Goal: Task Accomplishment & Management: Manage account settings

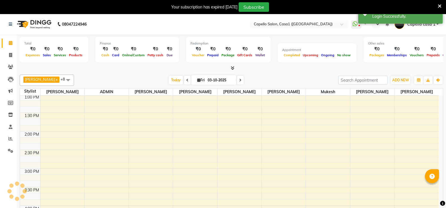
select select "en"
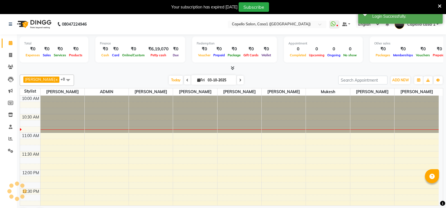
click at [234, 69] on icon at bounding box center [233, 68] width 4 height 4
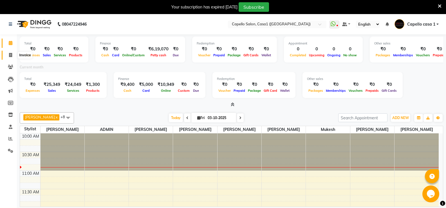
click at [13, 55] on span at bounding box center [11, 55] width 10 height 6
select select "service"
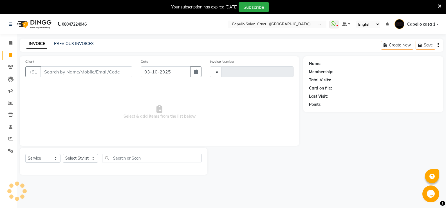
type input "3794"
select select "846"
click at [71, 45] on link "PREVIOUS INVOICES" at bounding box center [74, 43] width 40 height 5
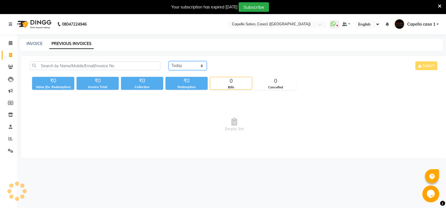
drag, startPoint x: 193, startPoint y: 66, endPoint x: 192, endPoint y: 69, distance: 2.9
click at [193, 66] on select "[DATE] [DATE] Custom Range" at bounding box center [188, 65] width 38 height 9
select select "[DATE]"
click at [169, 61] on select "[DATE] [DATE] Custom Range" at bounding box center [188, 65] width 38 height 9
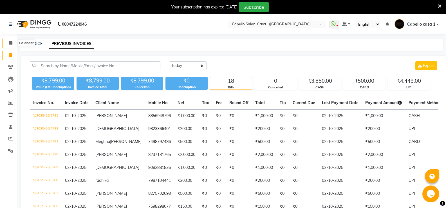
click at [11, 43] on icon at bounding box center [11, 43] width 4 height 4
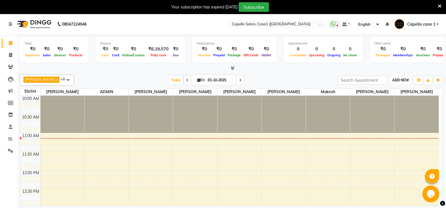
click at [402, 79] on span "ADD NEW" at bounding box center [401, 80] width 17 height 4
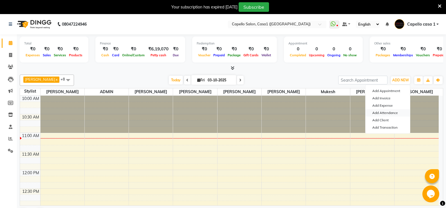
click at [389, 113] on link "Add Attendance" at bounding box center [388, 112] width 44 height 7
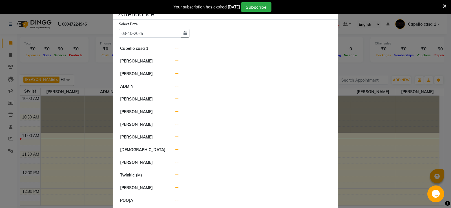
click at [175, 48] on icon at bounding box center [177, 48] width 4 height 4
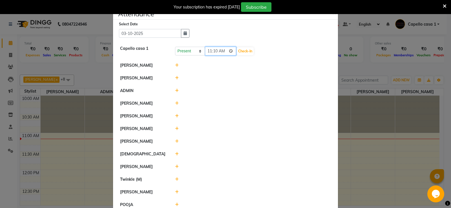
click at [209, 52] on input "11:10" at bounding box center [221, 51] width 32 height 9
type input "10:50"
click at [244, 52] on button "Check-In" at bounding box center [245, 51] width 17 height 8
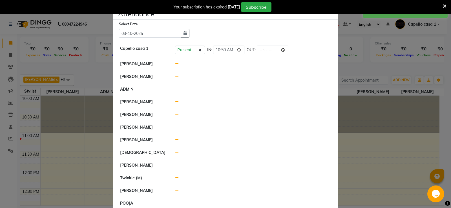
click at [175, 64] on icon at bounding box center [177, 64] width 4 height 4
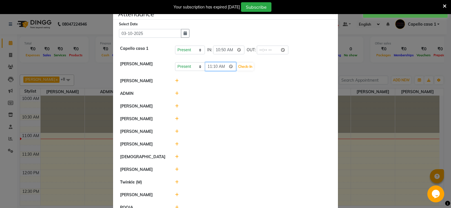
click at [212, 66] on input "11:10" at bounding box center [221, 66] width 32 height 9
type input "11:05"
click at [245, 66] on button "Check-In" at bounding box center [245, 67] width 17 height 8
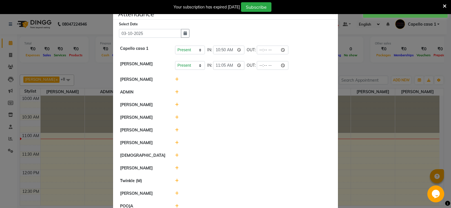
click at [175, 80] on icon at bounding box center [177, 79] width 4 height 4
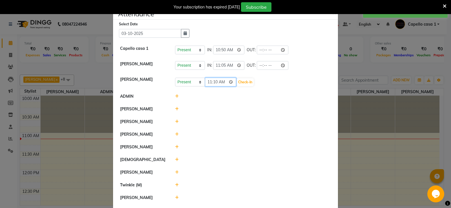
click at [213, 83] on input "11:10" at bounding box center [221, 82] width 32 height 9
type input "11:06"
click at [240, 82] on button "Check-In" at bounding box center [245, 82] width 17 height 8
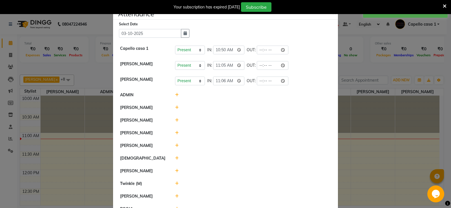
click at [172, 120] on div at bounding box center [253, 120] width 164 height 6
click at [175, 119] on icon at bounding box center [177, 120] width 4 height 4
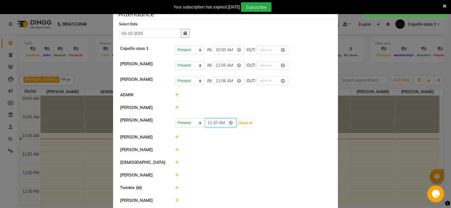
click at [213, 122] on input "11:10" at bounding box center [221, 123] width 32 height 9
type input "11:05"
click at [247, 121] on button "Check-In" at bounding box center [245, 123] width 17 height 8
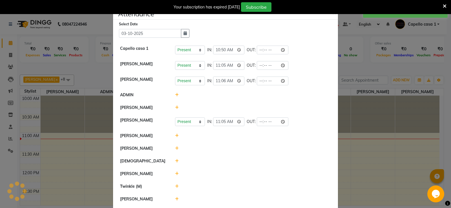
scroll to position [58, 0]
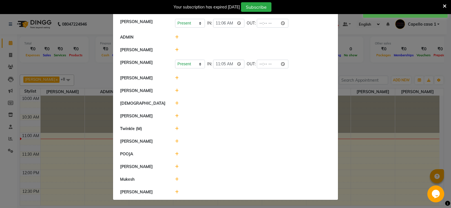
click at [175, 79] on icon at bounding box center [177, 78] width 4 height 4
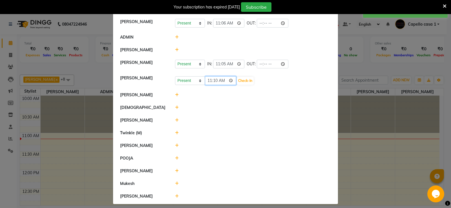
click at [214, 82] on input "11:10" at bounding box center [221, 80] width 32 height 9
type input "11:02"
click at [246, 79] on button "Check-In" at bounding box center [245, 81] width 17 height 8
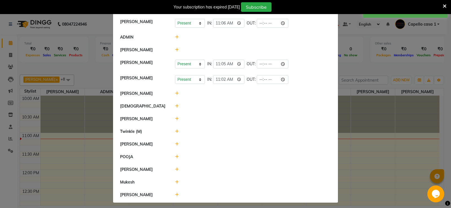
click at [175, 118] on icon at bounding box center [177, 119] width 4 height 4
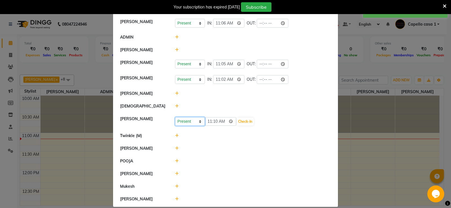
click at [193, 120] on select "Present Absent Late Half Day Weekly Off" at bounding box center [190, 121] width 30 height 9
select select "A"
click at [175, 117] on select "Present Absent Late Half Day Weekly Off" at bounding box center [190, 121] width 30 height 9
click at [213, 122] on button "Save" at bounding box center [210, 122] width 11 height 8
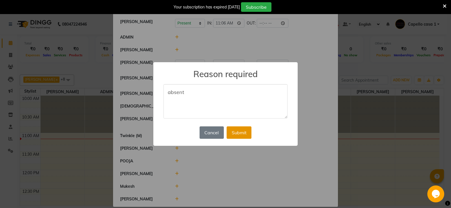
type textarea "absent"
click at [244, 132] on button "Submit" at bounding box center [238, 132] width 25 height 12
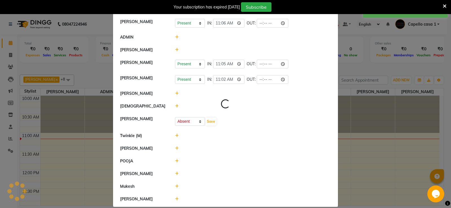
select select "A"
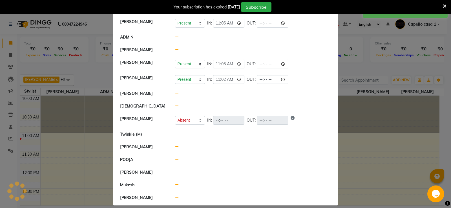
scroll to position [63, 0]
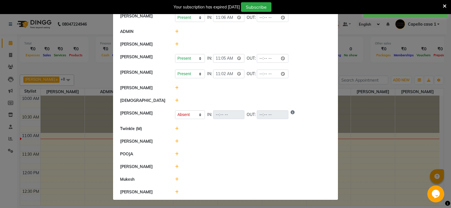
click at [175, 128] on icon at bounding box center [177, 129] width 4 height 4
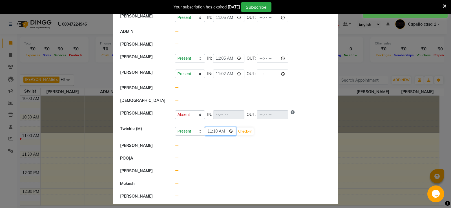
click at [206, 130] on input "11:10" at bounding box center [221, 131] width 32 height 9
type input "10:50"
click at [244, 130] on button "Check-In" at bounding box center [245, 132] width 17 height 8
select select "A"
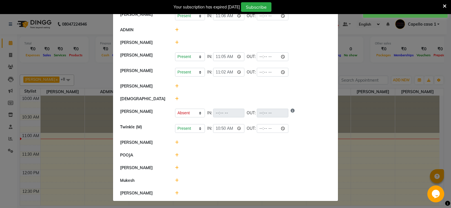
scroll to position [66, 0]
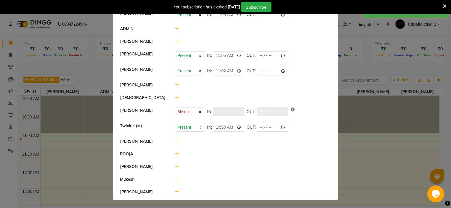
click at [172, 153] on div at bounding box center [253, 154] width 164 height 6
click at [175, 154] on icon at bounding box center [177, 154] width 4 height 4
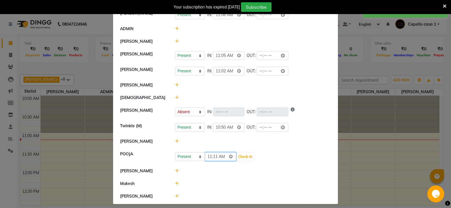
click at [208, 157] on input "11:11" at bounding box center [221, 156] width 32 height 9
type input "10:52"
click at [243, 157] on button "Check-In" at bounding box center [245, 157] width 17 height 8
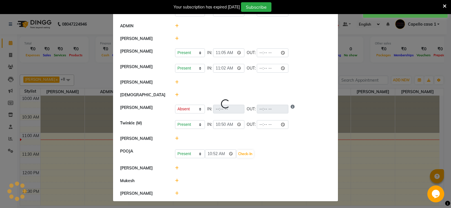
select select "A"
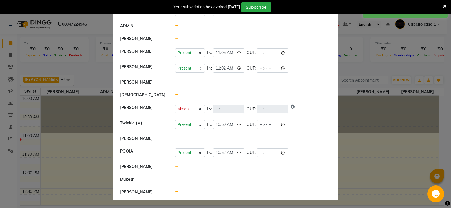
click at [175, 179] on icon at bounding box center [177, 179] width 4 height 4
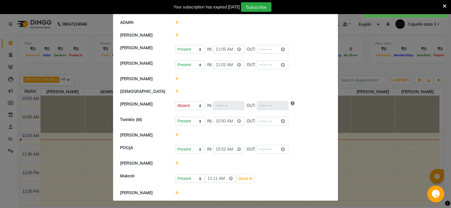
scroll to position [73, 0]
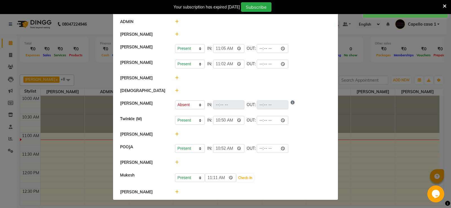
drag, startPoint x: 354, startPoint y: 76, endPoint x: 353, endPoint y: 73, distance: 3.2
click at [354, 75] on ngb-modal-window "Attendance × Select Date 03-10-2025 Capello casa 1 Present Absent Late Half Day…" at bounding box center [225, 104] width 451 height 208
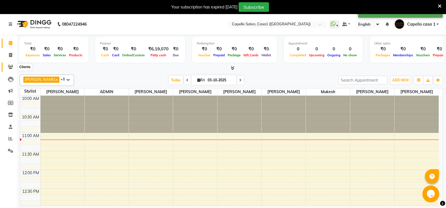
click at [12, 67] on icon at bounding box center [10, 67] width 5 height 4
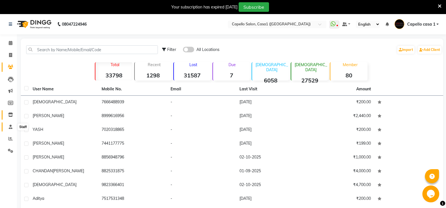
drag, startPoint x: 9, startPoint y: 125, endPoint x: 9, endPoint y: 117, distance: 7.9
click at [8, 124] on span at bounding box center [11, 127] width 10 height 6
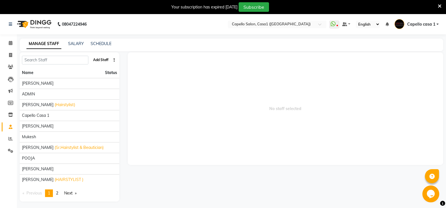
click at [104, 62] on button "Add Staff" at bounding box center [101, 60] width 20 height 10
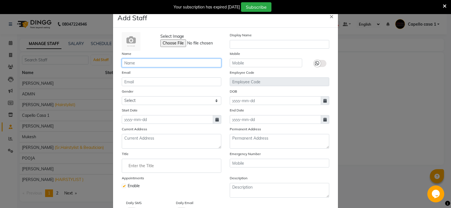
click at [130, 62] on input "text" at bounding box center [171, 63] width 99 height 9
type input "[PERSON_NAME]"
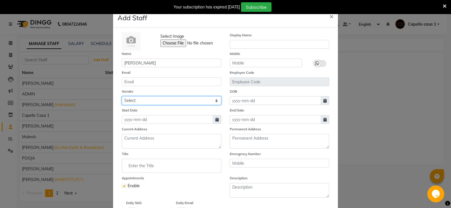
drag, startPoint x: 148, startPoint y: 101, endPoint x: 148, endPoint y: 104, distance: 3.4
click at [148, 101] on select "Select [DEMOGRAPHIC_DATA] [DEMOGRAPHIC_DATA] Other Prefer Not To Say" at bounding box center [171, 100] width 99 height 9
select select "male"
click at [122, 96] on select "Select [DEMOGRAPHIC_DATA] [DEMOGRAPHIC_DATA] Other Prefer Not To Say" at bounding box center [171, 100] width 99 height 9
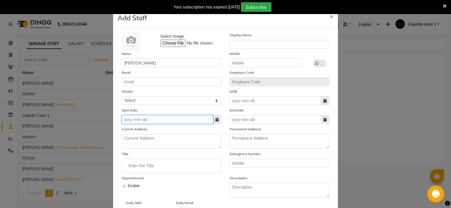
click at [186, 121] on input at bounding box center [167, 119] width 91 height 9
select select "10"
select select "2025"
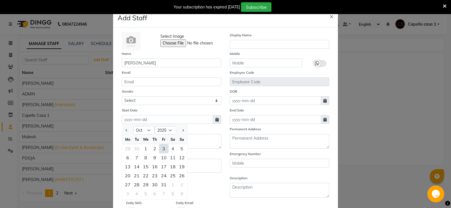
click at [163, 146] on div "3" at bounding box center [163, 148] width 9 height 9
type input "03-10-2025"
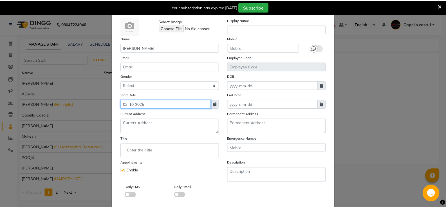
scroll to position [40, 0]
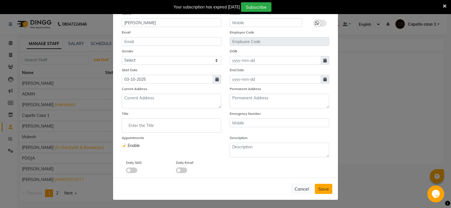
click at [326, 188] on span "Save" at bounding box center [323, 189] width 11 height 6
select select
checkbox input "false"
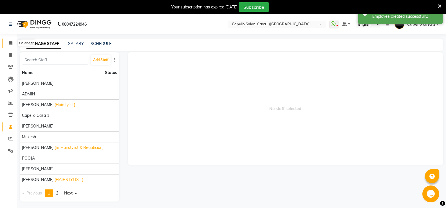
click at [11, 42] on icon at bounding box center [11, 43] width 4 height 4
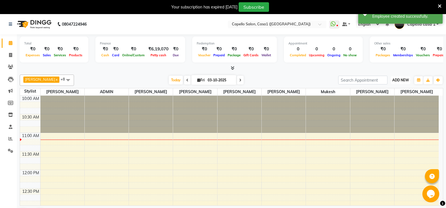
click at [400, 81] on span "ADD NEW" at bounding box center [401, 80] width 17 height 4
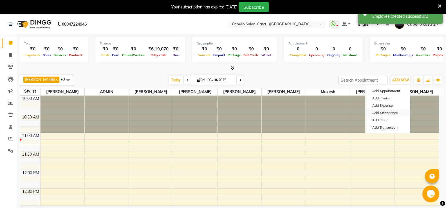
click at [381, 111] on link "Add Attendance" at bounding box center [388, 112] width 44 height 7
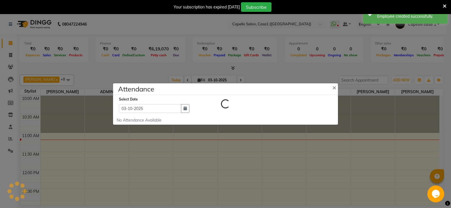
select select "A"
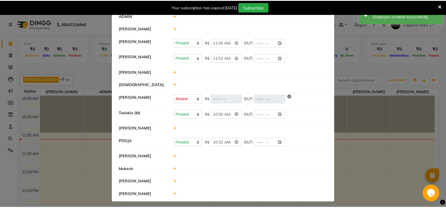
scroll to position [82, 0]
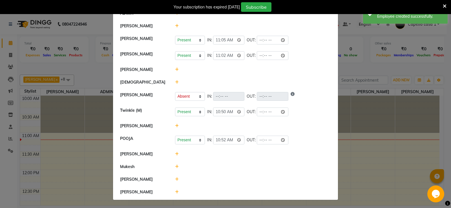
click at [175, 192] on icon at bounding box center [177, 192] width 4 height 4
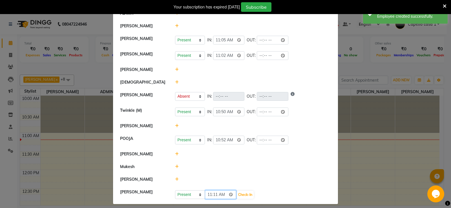
click at [211, 194] on input "11:11" at bounding box center [221, 194] width 32 height 9
type input "11:06"
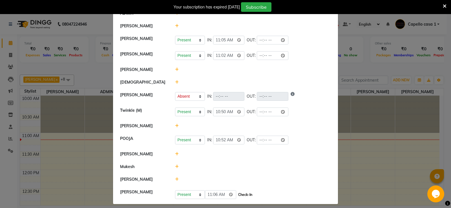
click at [249, 195] on button "Check-In" at bounding box center [245, 195] width 17 height 8
select select "A"
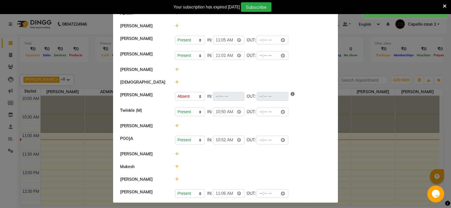
click at [352, 67] on ngb-modal-window "Attendance × Select Date 03-10-2025 Capello casa 1 Present Absent Late Half Day…" at bounding box center [225, 104] width 451 height 208
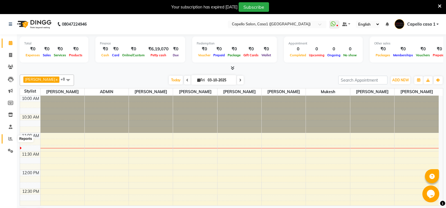
click at [10, 137] on icon at bounding box center [10, 139] width 4 height 4
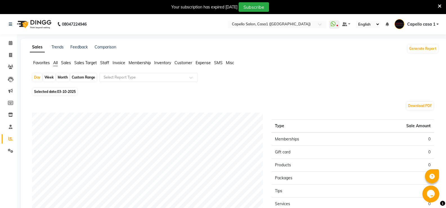
click at [62, 76] on div "Month" at bounding box center [62, 77] width 13 height 8
select select "10"
select select "2025"
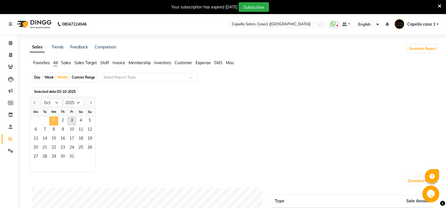
click at [53, 120] on span "1" at bounding box center [53, 121] width 9 height 9
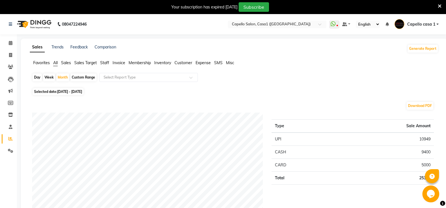
click at [441, 7] on icon at bounding box center [440, 6] width 4 height 5
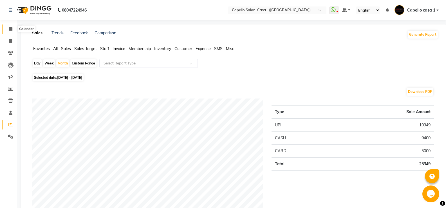
click at [10, 29] on icon at bounding box center [11, 29] width 4 height 4
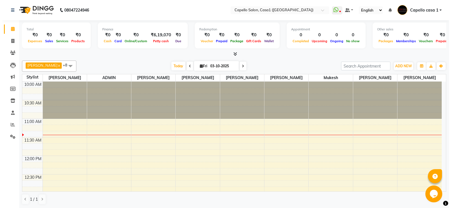
scroll to position [0, 0]
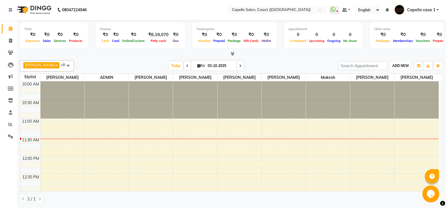
click at [400, 63] on button "ADD NEW Toggle Dropdown" at bounding box center [400, 66] width 19 height 8
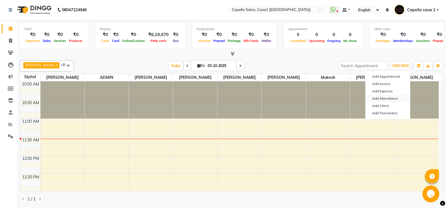
click at [389, 96] on link "Add Attendance" at bounding box center [388, 98] width 44 height 7
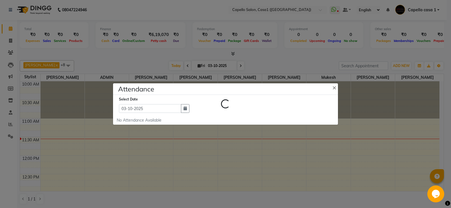
select select "A"
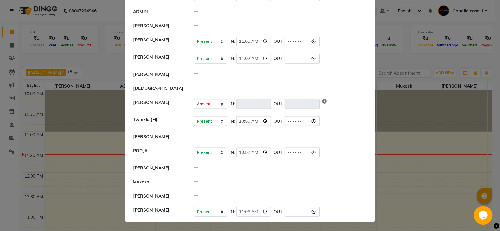
scroll to position [62, 0]
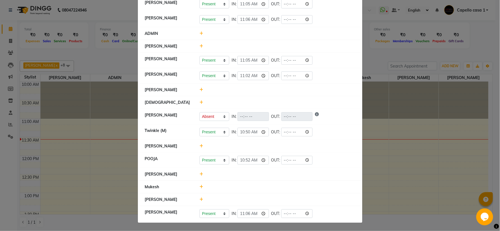
click at [200, 46] on icon at bounding box center [202, 46] width 4 height 4
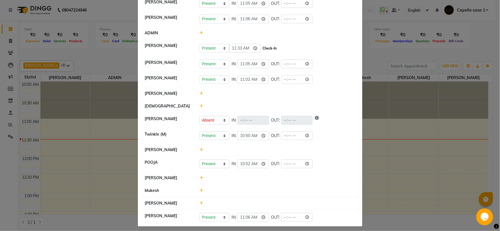
click at [266, 47] on button "Check-In" at bounding box center [270, 48] width 17 height 8
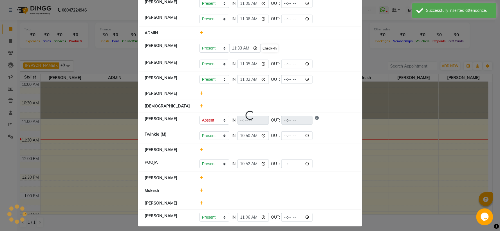
select select "A"
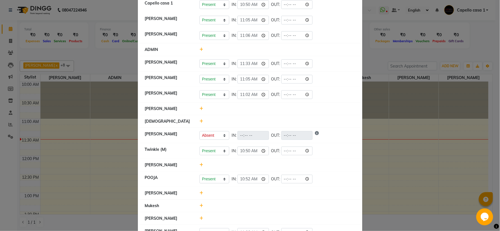
scroll to position [65, 0]
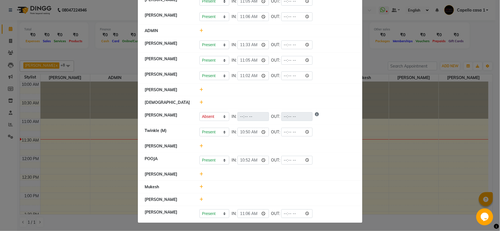
click at [200, 200] on icon at bounding box center [202, 200] width 4 height 4
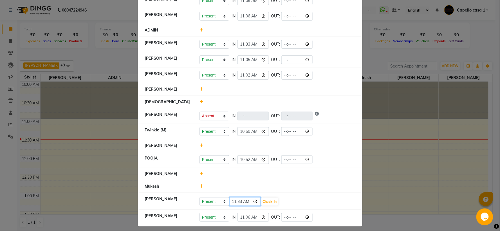
click at [253, 202] on input "11:33" at bounding box center [245, 201] width 32 height 9
type input "11:20"
click at [269, 202] on button "Check-In" at bounding box center [270, 202] width 17 height 8
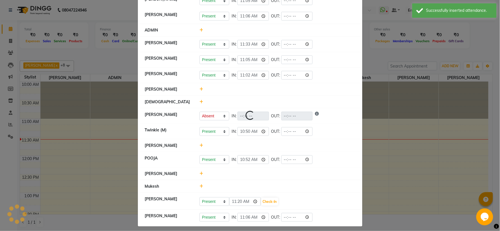
select select "A"
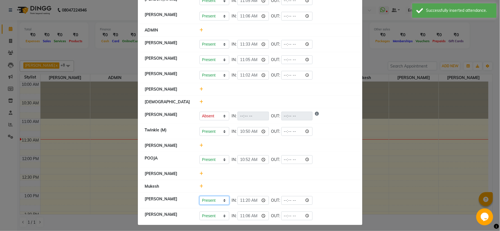
click at [215, 201] on select "Present Absent Late Half Day Weekly Off" at bounding box center [215, 200] width 30 height 9
select select "L"
click at [200, 197] on select "Present Absent Late Half Day Weekly Off" at bounding box center [215, 200] width 30 height 9
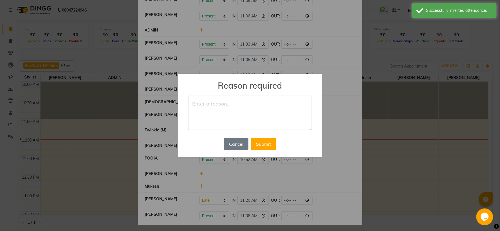
click at [221, 108] on textarea at bounding box center [250, 113] width 124 height 34
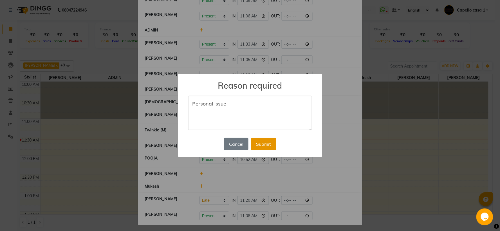
type textarea "Personal issue"
click at [261, 141] on button "Submit" at bounding box center [263, 144] width 25 height 12
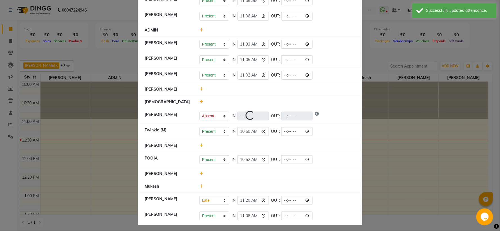
scroll to position [0, 0]
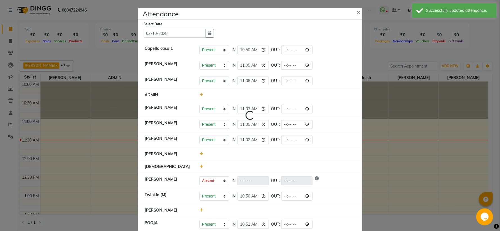
select select "A"
select select "L"
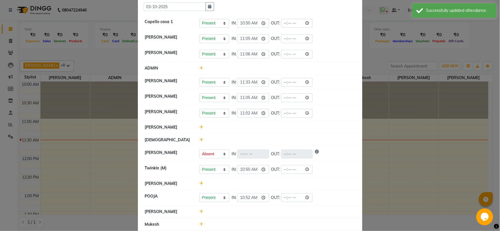
scroll to position [68, 0]
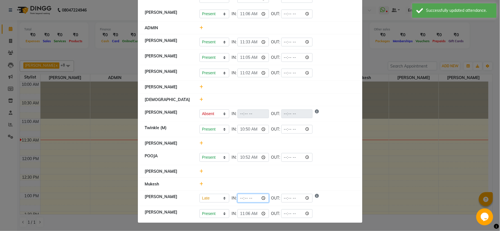
click at [261, 199] on input "time" at bounding box center [254, 198] width 32 height 9
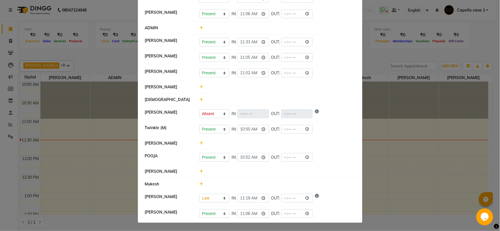
type input "11:19"
click at [328, 169] on div at bounding box center [277, 172] width 164 height 6
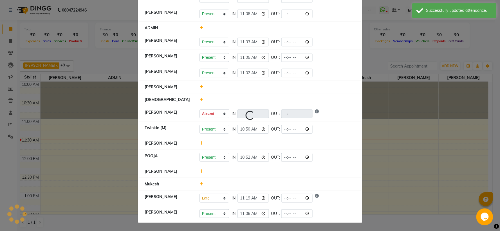
select select "A"
select select "L"
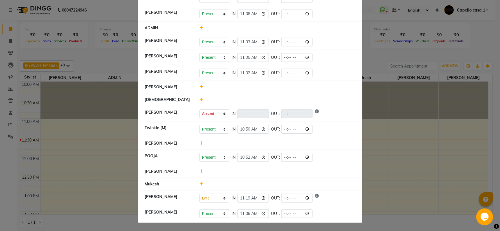
click at [200, 184] on icon at bounding box center [202, 184] width 4 height 4
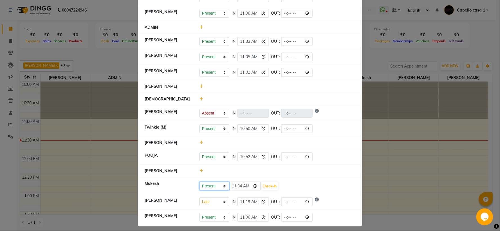
click at [215, 187] on select "Present Absent Late Half Day Weekly Off" at bounding box center [215, 186] width 30 height 9
click at [251, 188] on input "11:34" at bounding box center [245, 186] width 32 height 9
click at [253, 187] on input "11:34" at bounding box center [245, 186] width 32 height 9
type input "11:12"
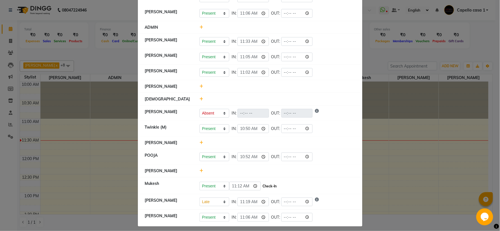
click at [271, 187] on button "Check-In" at bounding box center [270, 186] width 17 height 8
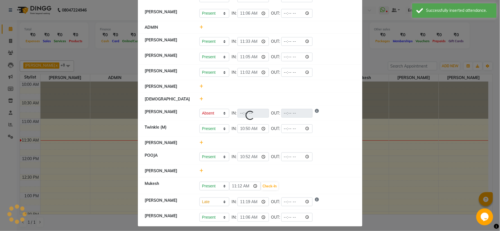
select select "A"
select select "L"
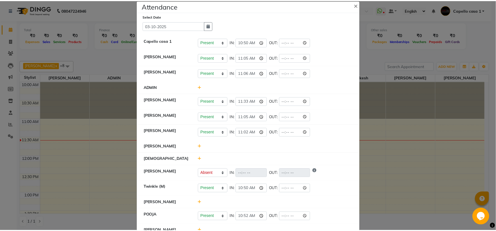
scroll to position [0, 0]
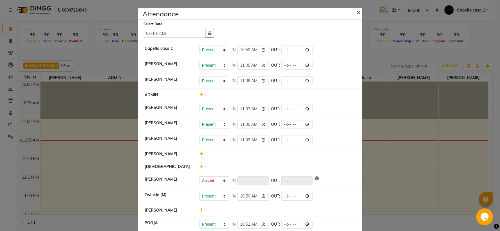
click at [354, 10] on button "×" at bounding box center [360, 12] width 14 height 16
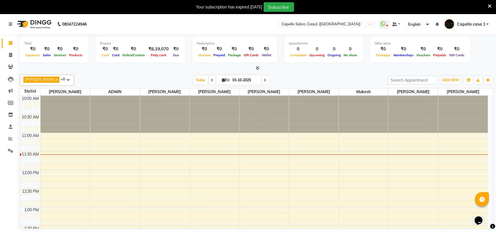
click at [489, 6] on icon at bounding box center [490, 6] width 4 height 5
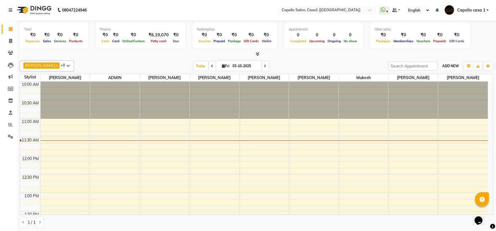
click at [449, 66] on span "ADD NEW" at bounding box center [450, 66] width 17 height 4
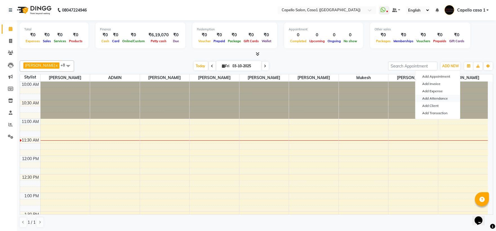
click at [447, 98] on link "Add Attendance" at bounding box center [437, 98] width 44 height 7
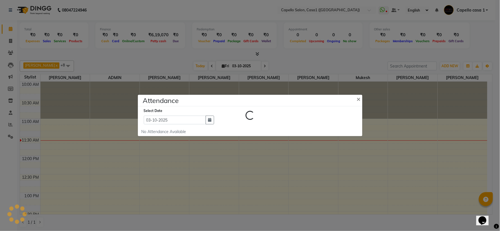
select select "A"
select select "L"
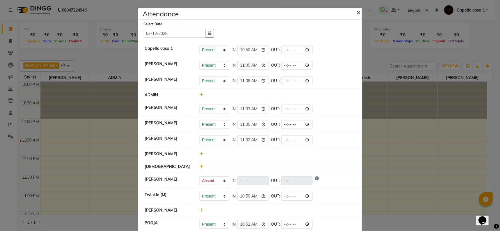
click at [360, 12] on button "×" at bounding box center [360, 12] width 14 height 16
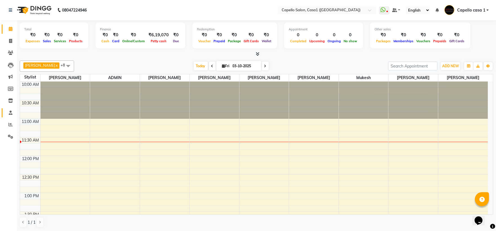
click at [12, 109] on link "Staff" at bounding box center [9, 112] width 14 height 9
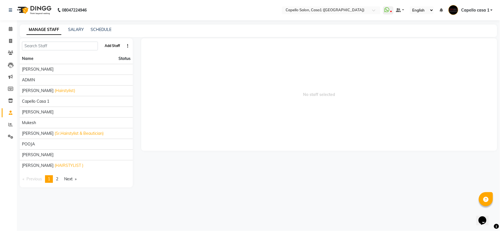
click at [115, 45] on button "Add Staff" at bounding box center [112, 46] width 20 height 10
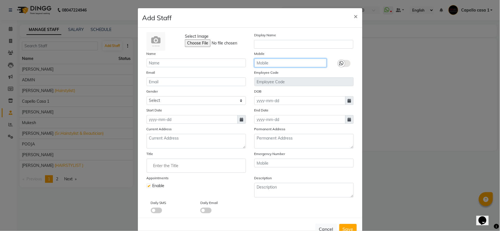
click at [266, 66] on input "text" at bounding box center [291, 63] width 72 height 9
type input "7744009735"
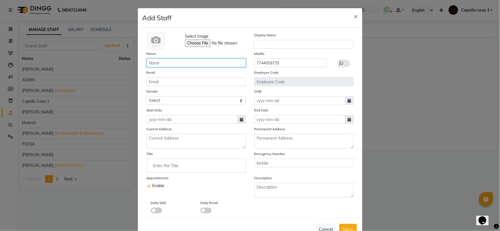
click at [185, 61] on input "text" at bounding box center [196, 63] width 99 height 9
type input "Viju Nagnavre"
click at [276, 97] on input at bounding box center [300, 100] width 91 height 9
select select "10"
select select "2025"
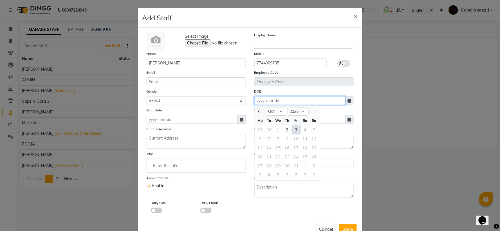
click at [332, 104] on input at bounding box center [300, 100] width 91 height 9
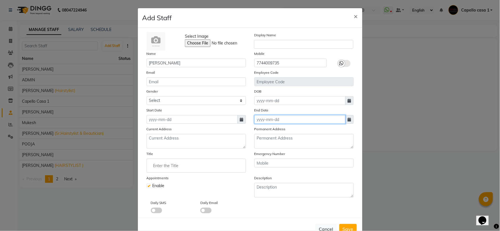
click at [279, 118] on input at bounding box center [300, 119] width 91 height 9
select select "10"
select select "2025"
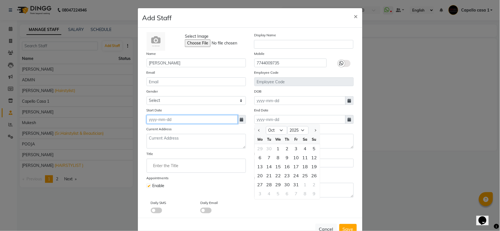
click at [159, 119] on input at bounding box center [192, 119] width 91 height 9
select select "10"
select select "2025"
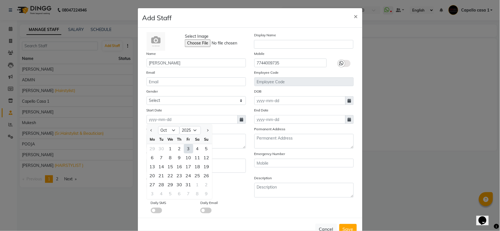
click at [185, 148] on div "3" at bounding box center [188, 148] width 9 height 9
type input "03-10-2025"
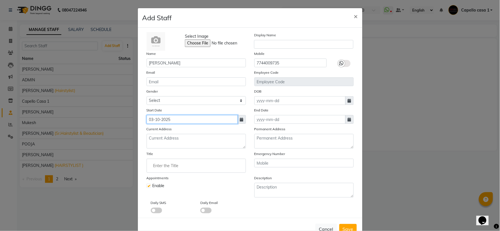
scroll to position [18, 0]
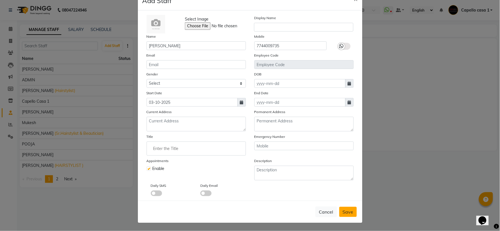
click at [353, 212] on button "Save" at bounding box center [348, 212] width 17 height 10
checkbox input "false"
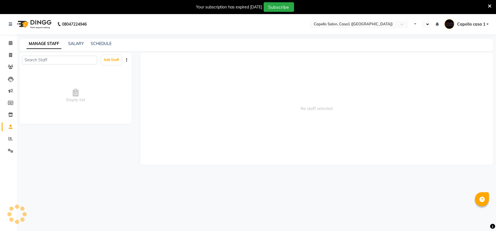
select select "en"
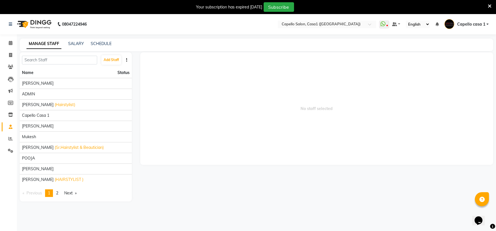
click at [488, 7] on icon at bounding box center [490, 6] width 4 height 5
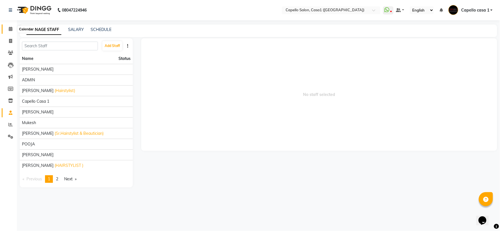
click at [12, 28] on icon at bounding box center [11, 29] width 4 height 4
click at [12, 30] on span at bounding box center [11, 29] width 10 height 6
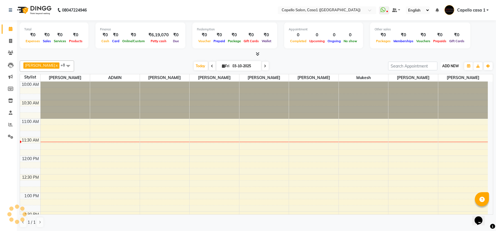
click at [451, 63] on button "ADD NEW Toggle Dropdown" at bounding box center [450, 66] width 19 height 8
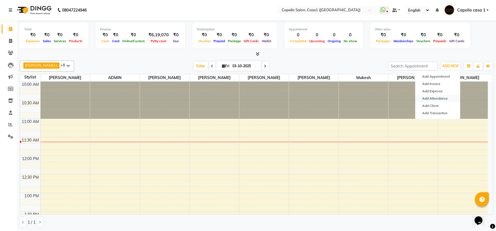
click at [435, 97] on link "Add Attendance" at bounding box center [437, 98] width 44 height 7
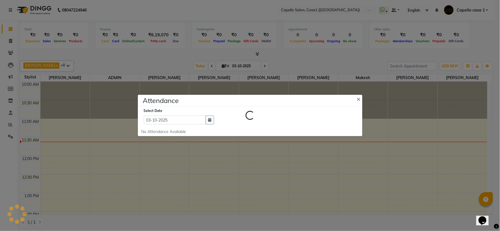
select select "A"
select select "L"
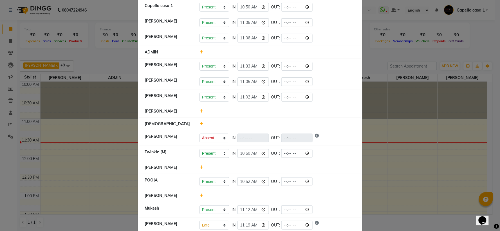
scroll to position [83, 0]
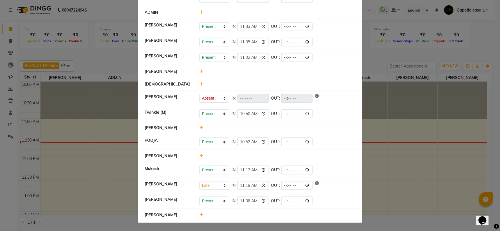
click at [200, 215] on icon at bounding box center [202, 215] width 4 height 4
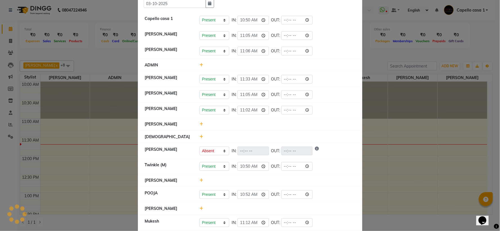
scroll to position [87, 0]
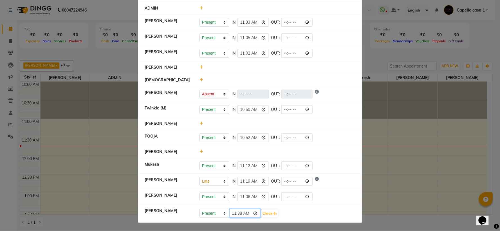
click at [255, 214] on input "11:38" at bounding box center [245, 213] width 32 height 9
type input "11:06"
click at [272, 210] on button "Check-In" at bounding box center [270, 214] width 17 height 8
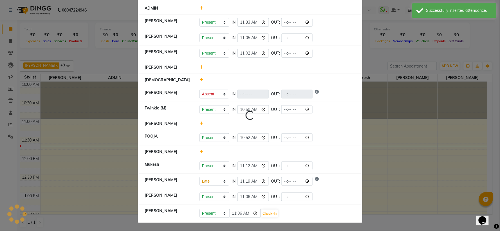
select select "A"
select select "L"
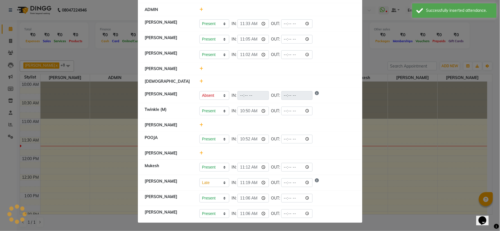
scroll to position [86, 0]
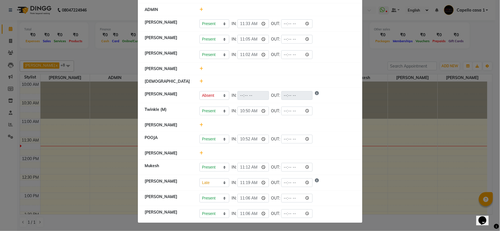
drag, startPoint x: 200, startPoint y: 81, endPoint x: 231, endPoint y: 87, distance: 31.7
click at [200, 81] on icon at bounding box center [202, 81] width 4 height 4
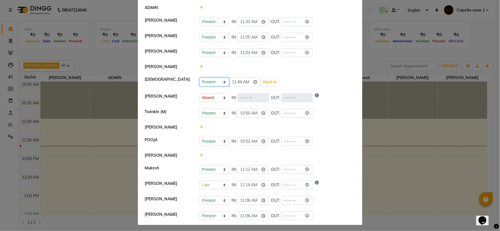
drag, startPoint x: 212, startPoint y: 82, endPoint x: 213, endPoint y: 86, distance: 4.5
click at [212, 82] on select "Present Absent Late Half Day Weekly Off" at bounding box center [215, 82] width 30 height 9
select select "L"
click at [200, 78] on select "Present Absent Late Half Day Weekly Off" at bounding box center [215, 82] width 30 height 9
click at [254, 82] on input "11:44" at bounding box center [245, 82] width 32 height 9
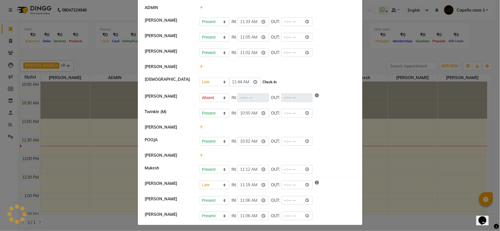
click at [275, 81] on button "Check-In" at bounding box center [270, 82] width 17 height 8
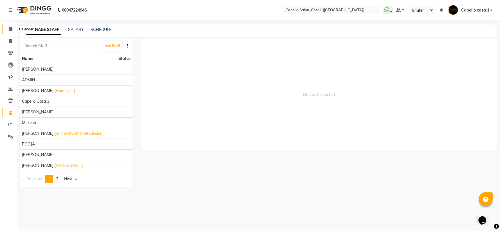
click at [12, 27] on span at bounding box center [11, 29] width 10 height 6
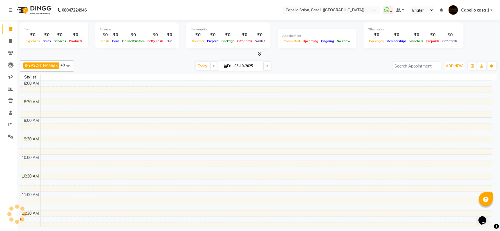
drag, startPoint x: 451, startPoint y: 65, endPoint x: 453, endPoint y: 97, distance: 31.9
click at [452, 66] on span "ADD NEW" at bounding box center [455, 66] width 17 height 4
click at [445, 97] on link "Add Attendance" at bounding box center [442, 98] width 44 height 7
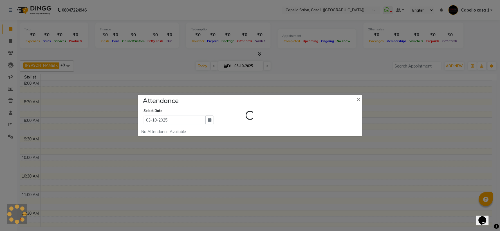
select select "A"
select select "L"
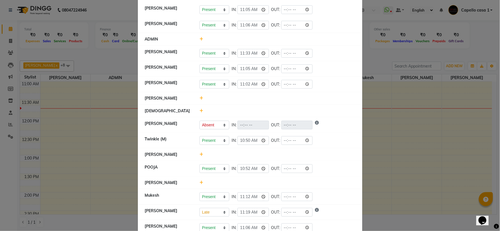
scroll to position [86, 0]
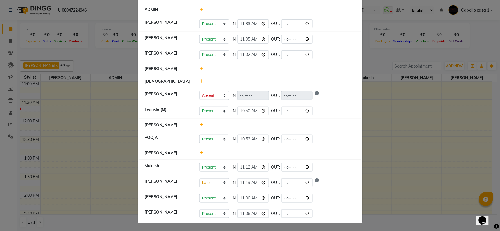
drag, startPoint x: 200, startPoint y: 83, endPoint x: 205, endPoint y: 85, distance: 5.3
click at [201, 84] on div at bounding box center [277, 82] width 164 height 6
click at [200, 81] on icon at bounding box center [202, 81] width 4 height 4
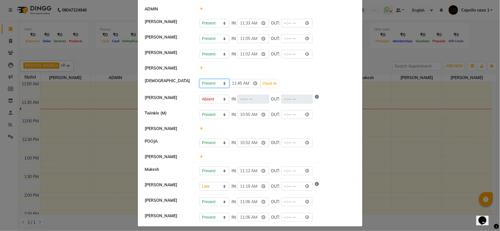
click at [215, 85] on select "Present Absent Late Half Day Weekly Off" at bounding box center [215, 83] width 30 height 9
click at [200, 79] on select "Present Absent Late Half Day Weekly Off" at bounding box center [215, 83] width 30 height 9
click at [232, 85] on button "Save" at bounding box center [235, 84] width 11 height 8
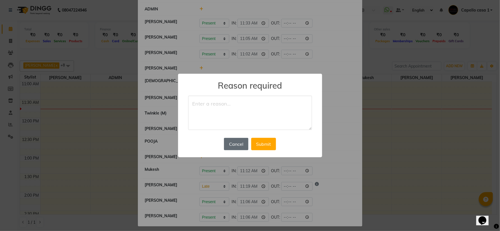
click at [246, 145] on button "Cancel" at bounding box center [236, 144] width 24 height 12
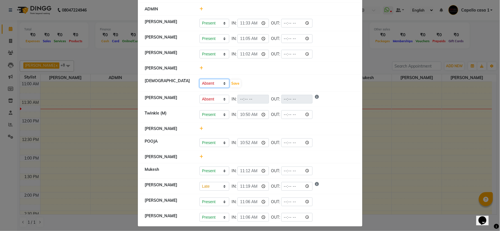
click at [217, 83] on select "Present Absent Late Half Day Weekly Off" at bounding box center [215, 83] width 30 height 9
click at [200, 79] on select "Present Absent Late Half Day Weekly Off" at bounding box center [215, 83] width 30 height 9
drag, startPoint x: 216, startPoint y: 83, endPoint x: 216, endPoint y: 87, distance: 3.4
click at [216, 85] on select "Present Absent Late Half Day Weekly Off" at bounding box center [215, 83] width 30 height 9
select select "L"
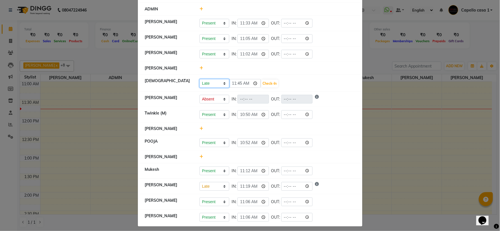
click at [200, 79] on select "Present Absent Late Half Day Weekly Off" at bounding box center [215, 83] width 30 height 9
click at [255, 82] on input "11:45" at bounding box center [245, 83] width 32 height 9
click at [267, 83] on button "Check-In" at bounding box center [270, 84] width 17 height 8
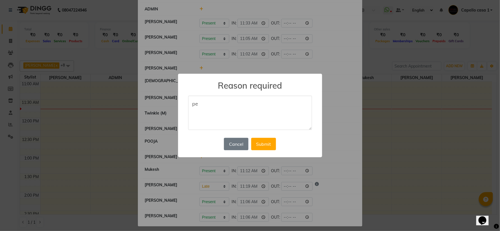
type textarea "p"
type textarea "Personal issue"
click at [262, 143] on button "Submit" at bounding box center [263, 144] width 25 height 12
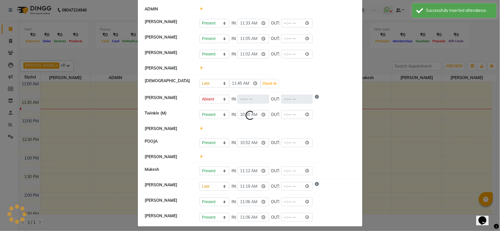
scroll to position [0, 0]
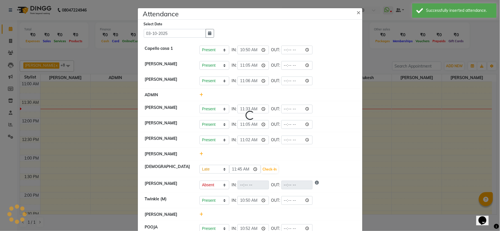
select select "L"
select select "A"
select select "L"
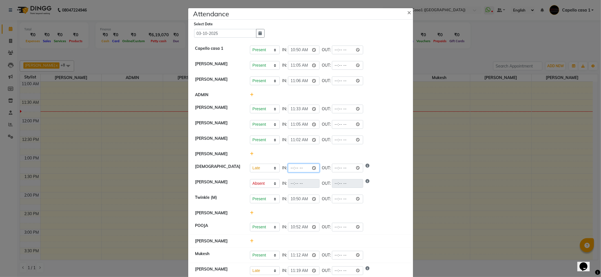
click at [312, 170] on input "time" at bounding box center [304, 168] width 32 height 9
type input "11:44"
click at [368, 144] on div "Present Absent Late Half Day Weekly Off IN: 11:02 OUT:" at bounding box center [328, 140] width 156 height 9
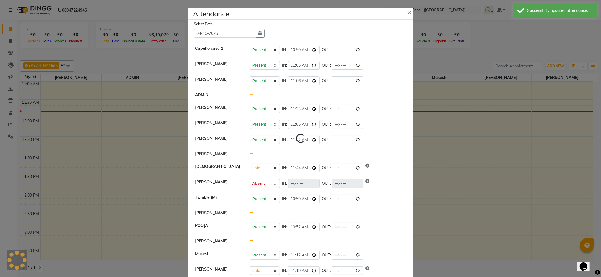
select select "L"
select select "A"
select select "L"
click at [407, 16] on span "×" at bounding box center [409, 12] width 4 height 8
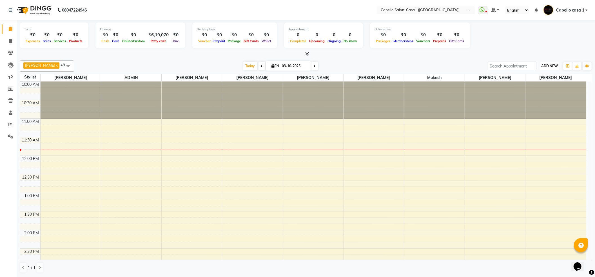
click at [552, 66] on span "ADD NEW" at bounding box center [549, 66] width 17 height 4
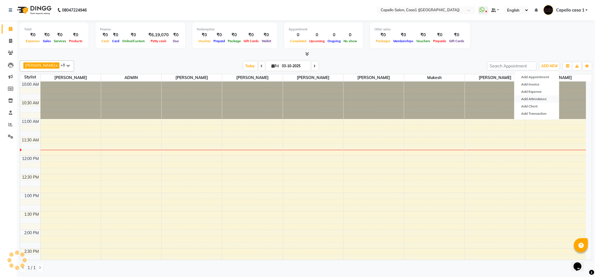
click at [542, 97] on link "Add Attendance" at bounding box center [536, 98] width 44 height 7
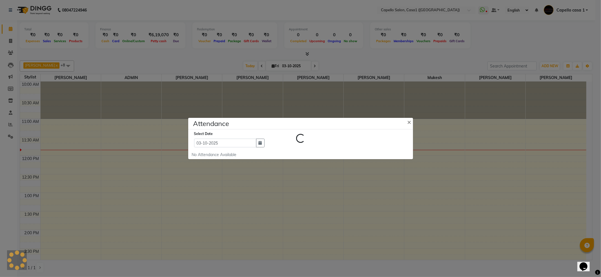
select select "L"
select select "A"
select select "L"
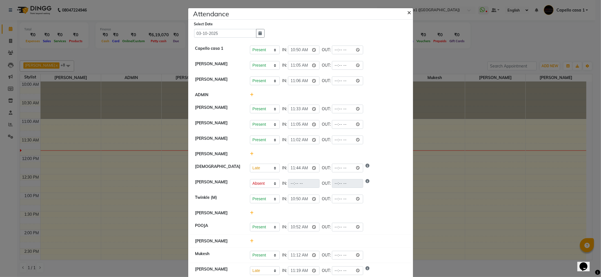
click at [407, 13] on span "×" at bounding box center [409, 12] width 4 height 8
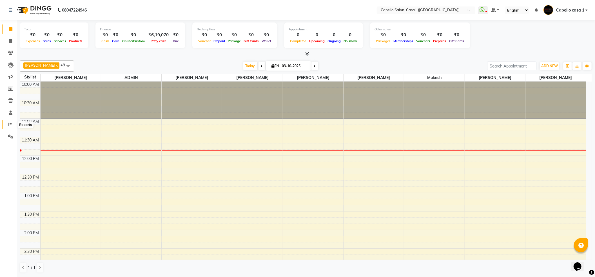
click at [12, 123] on icon at bounding box center [10, 124] width 4 height 4
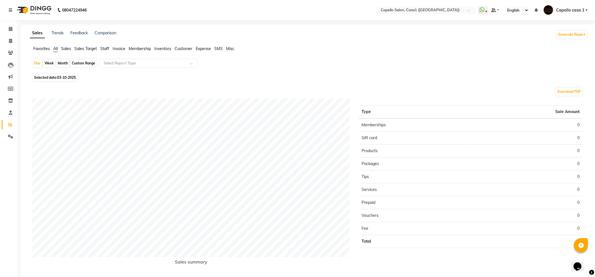
click at [12, 117] on li "Staff" at bounding box center [8, 113] width 17 height 12
click at [12, 111] on icon at bounding box center [11, 113] width 4 height 4
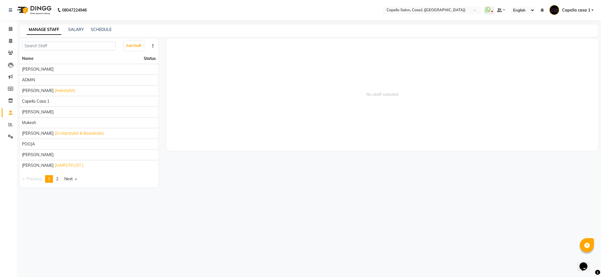
click at [155, 44] on button "button" at bounding box center [153, 46] width 6 height 6
click at [151, 46] on button "button" at bounding box center [153, 46] width 6 height 6
click at [69, 181] on link "Next page" at bounding box center [70, 179] width 18 height 8
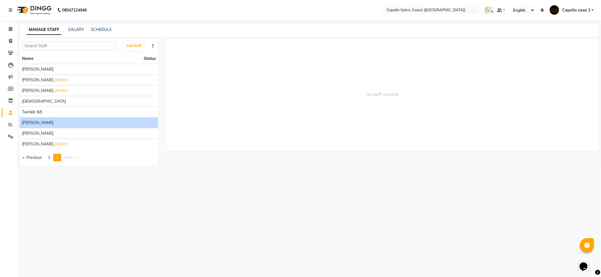
click at [54, 121] on div "[PERSON_NAME]" at bounding box center [89, 123] width 134 height 6
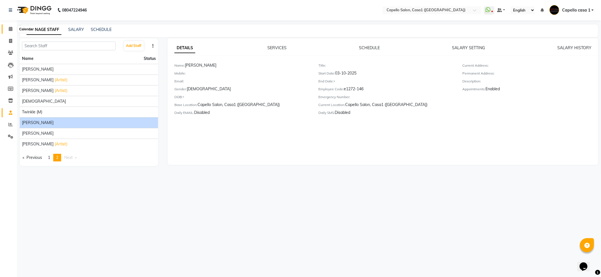
click at [12, 30] on span at bounding box center [11, 29] width 10 height 6
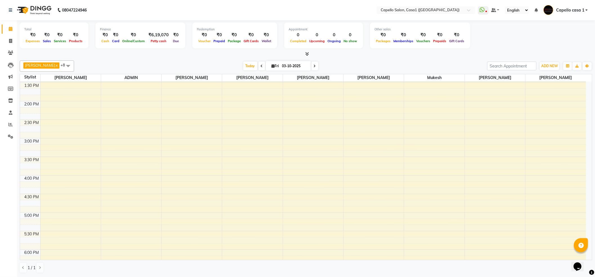
scroll to position [124, 0]
click at [45, 68] on span "Akash Chawale x" at bounding box center [41, 66] width 36 height 6
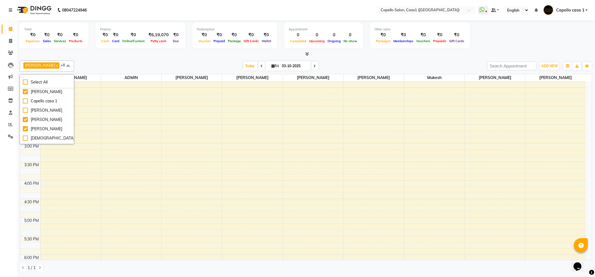
scroll to position [49, 0]
click at [25, 108] on div "[PERSON_NAME]" at bounding box center [47, 109] width 48 height 6
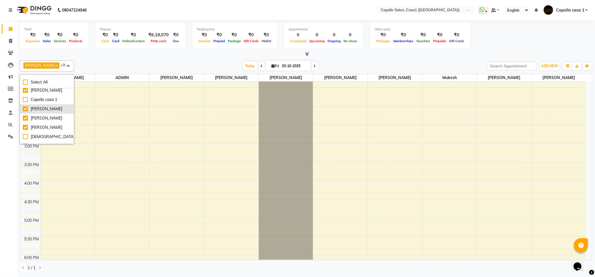
click at [25, 108] on div "[PERSON_NAME]" at bounding box center [47, 109] width 48 height 6
checkbox input "false"
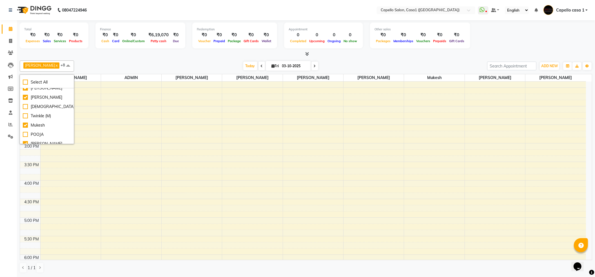
scroll to position [85, 0]
click at [26, 102] on div "[DEMOGRAPHIC_DATA]" at bounding box center [47, 101] width 48 height 6
checkbox input "true"
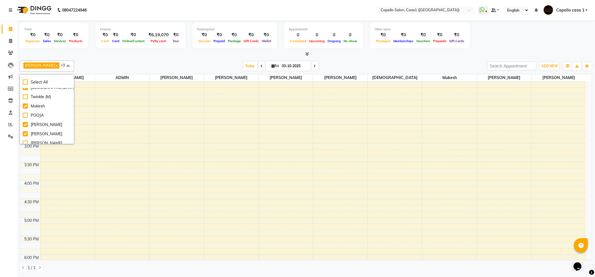
scroll to position [112, 0]
click at [26, 139] on div "[PERSON_NAME]" at bounding box center [47, 139] width 48 height 6
checkbox input "true"
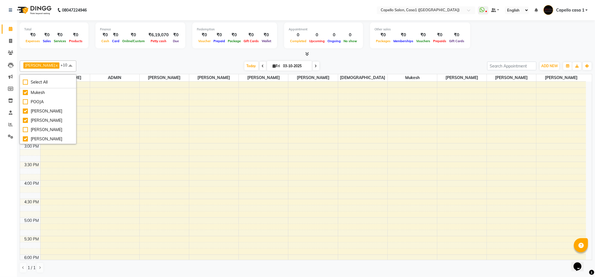
click at [174, 174] on div "10:00 AM 10:30 AM 11:00 AM 11:30 AM 12:00 PM 12:30 PM 1:00 PM 1:30 PM 2:00 PM 2…" at bounding box center [303, 181] width 566 height 446
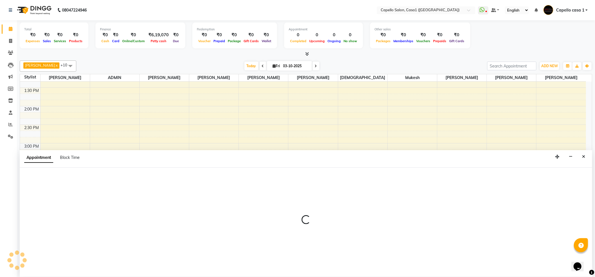
scroll to position [0, 0]
select select "59000"
select select "tentative"
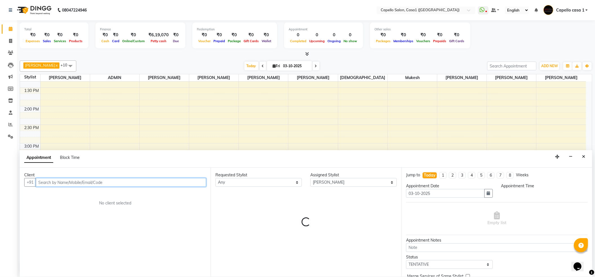
select select "945"
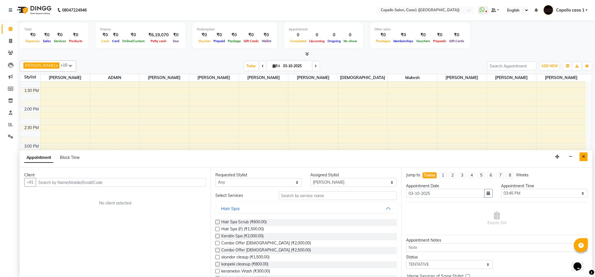
click at [585, 157] on icon "Close" at bounding box center [583, 157] width 3 height 4
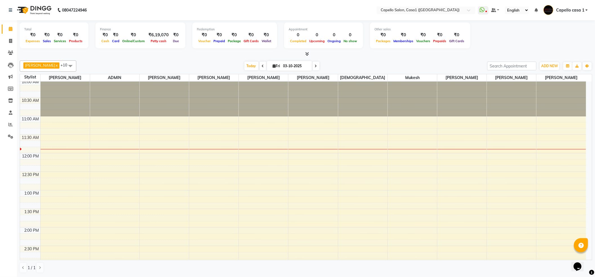
scroll to position [0, 0]
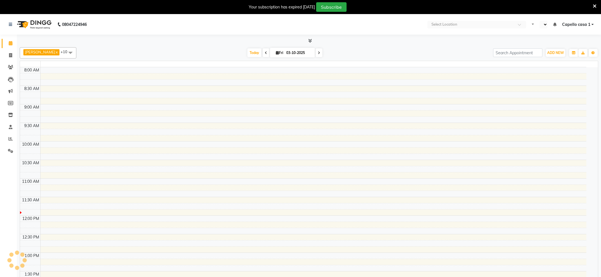
select select "en"
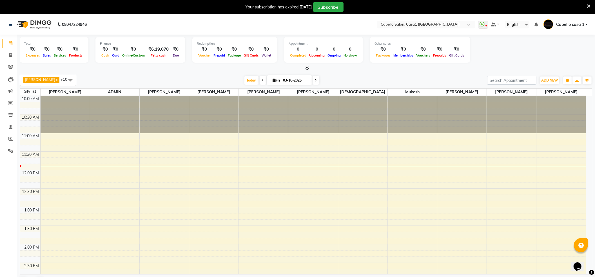
click at [589, 3] on span at bounding box center [589, 6] width 4 height 6
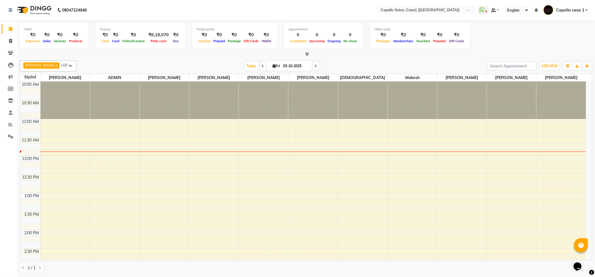
scroll to position [0, 0]
click at [10, 125] on icon at bounding box center [10, 124] width 4 height 4
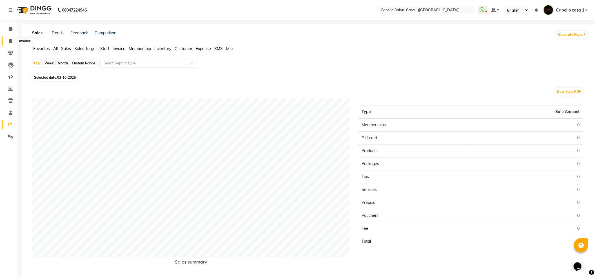
click at [11, 42] on icon at bounding box center [10, 41] width 3 height 4
select select "service"
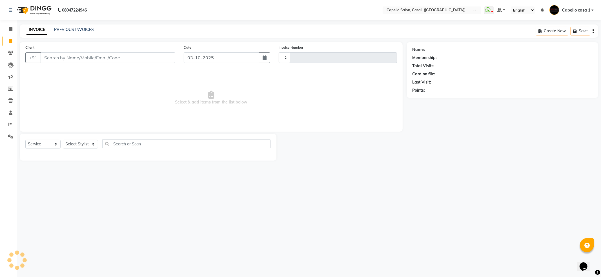
type input "3794"
select select "846"
click at [78, 26] on div "INVOICE PREVIOUS INVOICES Create New Save" at bounding box center [309, 30] width 578 height 13
click at [78, 29] on link "PREVIOUS INVOICES" at bounding box center [74, 29] width 40 height 5
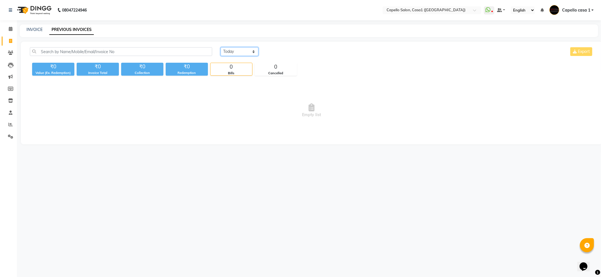
click at [252, 48] on select "[DATE] [DATE] Custom Range" at bounding box center [239, 51] width 38 height 9
click at [245, 50] on select "[DATE] [DATE] Custom Range" at bounding box center [239, 51] width 38 height 9
select select "[DATE]"
click at [220, 47] on select "[DATE] [DATE] Custom Range" at bounding box center [239, 51] width 38 height 9
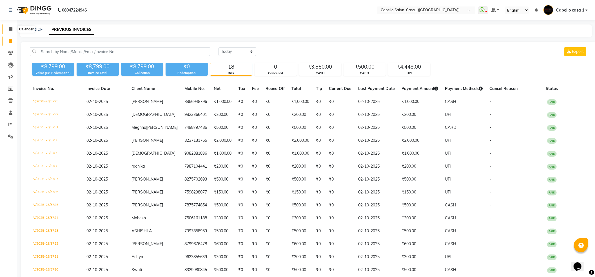
click at [9, 29] on icon at bounding box center [11, 29] width 4 height 4
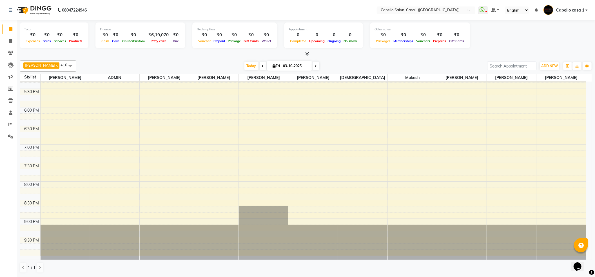
scroll to position [274, 0]
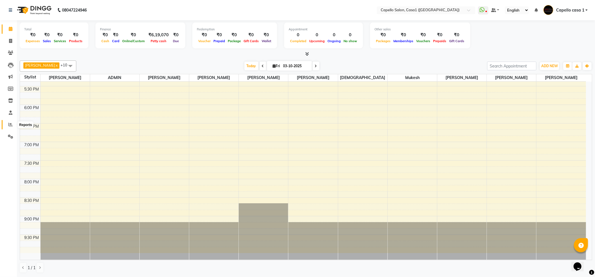
click at [11, 123] on icon at bounding box center [10, 124] width 4 height 4
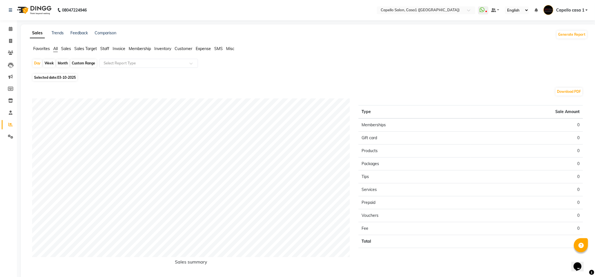
click at [66, 61] on div "Month" at bounding box center [62, 63] width 13 height 8
select select "10"
select select "2025"
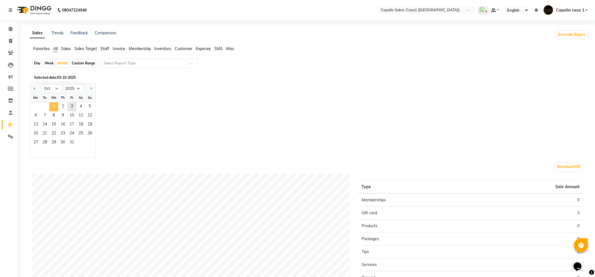
click at [57, 105] on span "1" at bounding box center [53, 106] width 9 height 9
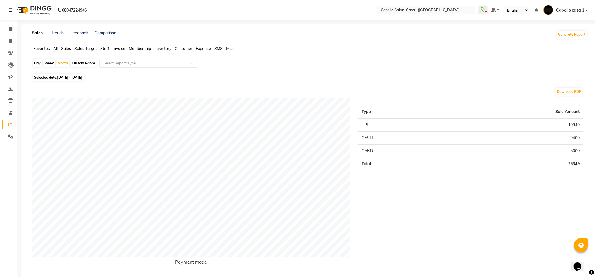
click at [101, 48] on span "Staff" at bounding box center [104, 48] width 9 height 5
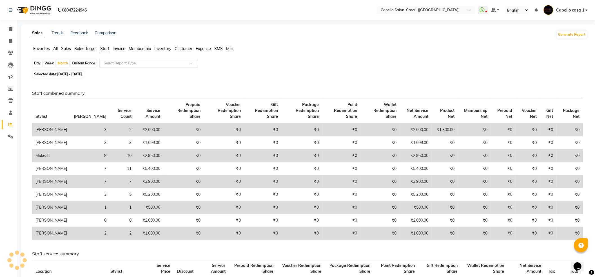
click at [118, 63] on input "text" at bounding box center [142, 64] width 81 height 6
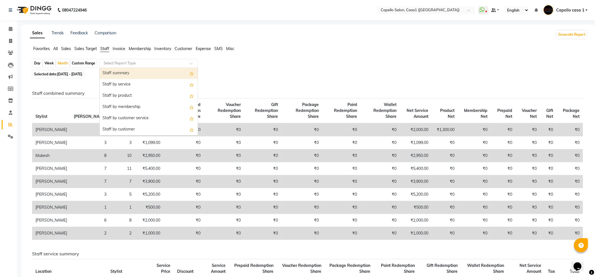
click at [123, 75] on div "Staff summary" at bounding box center [149, 73] width 98 height 11
select select "full_report"
select select "csv"
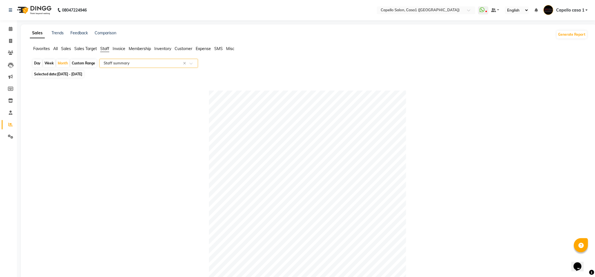
click at [135, 59] on app-reports "Favorites All Sales Sales Target Staff Invoice Membership Inventory Customer Ex…" at bounding box center [308, 256] width 564 height 420
click at [8, 27] on span at bounding box center [11, 29] width 10 height 6
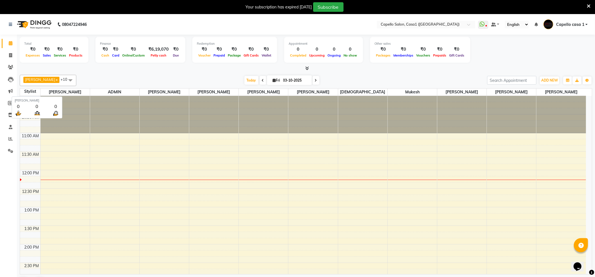
click at [86, 92] on span "[PERSON_NAME]" at bounding box center [65, 92] width 49 height 7
click at [588, 8] on icon at bounding box center [589, 6] width 4 height 5
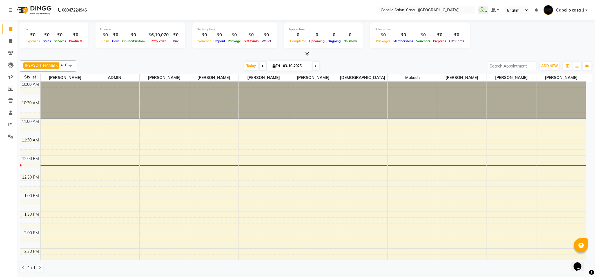
scroll to position [150, 0]
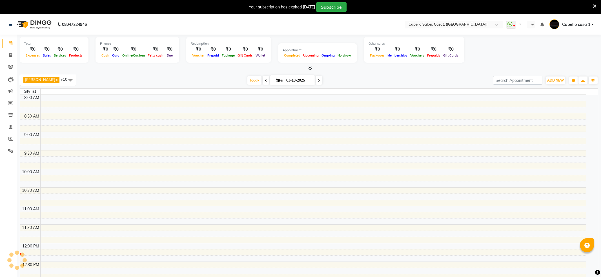
click at [592, 6] on icon at bounding box center [594, 6] width 4 height 5
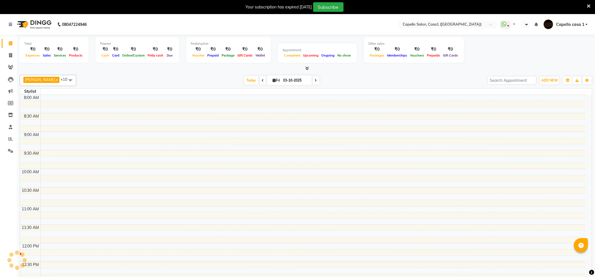
select select "en"
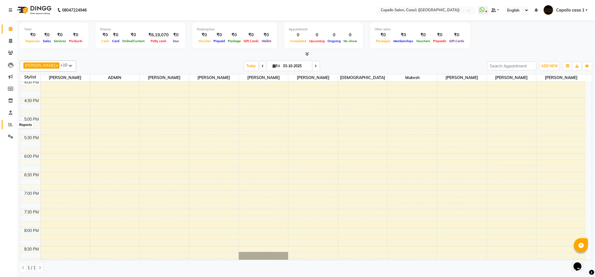
click at [12, 123] on icon at bounding box center [10, 124] width 4 height 4
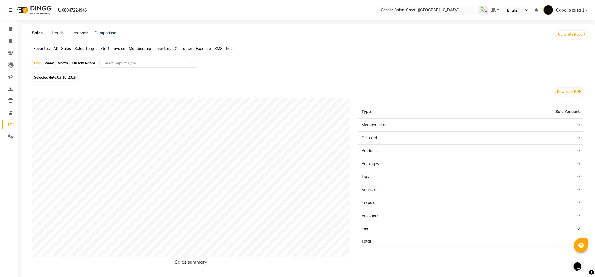
click at [64, 62] on div "Month" at bounding box center [62, 63] width 13 height 8
select select "10"
select select "2025"
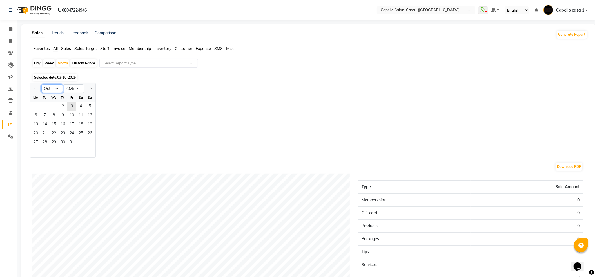
click at [50, 89] on select "Jan Feb Mar Apr May Jun Jul Aug Sep Oct Nov Dec" at bounding box center [51, 88] width 21 height 8
select select "9"
click at [41, 84] on select "Jan Feb Mar Apr May Jun Jul Aug Sep Oct Nov Dec" at bounding box center [51, 88] width 21 height 8
click at [37, 106] on span "1" at bounding box center [35, 106] width 9 height 9
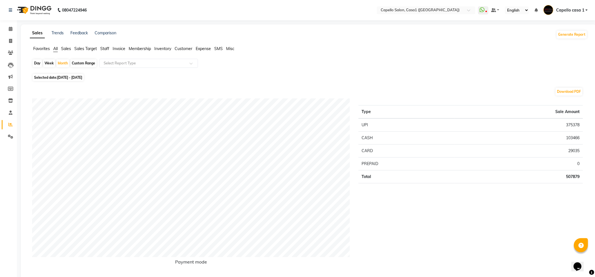
click at [104, 49] on span "Staff" at bounding box center [104, 48] width 9 height 5
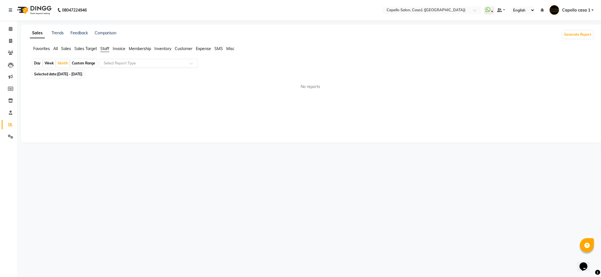
click at [118, 64] on input "text" at bounding box center [142, 64] width 81 height 6
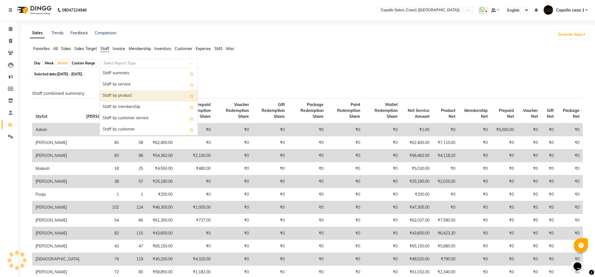
click at [135, 96] on div "Staff by product" at bounding box center [149, 95] width 98 height 11
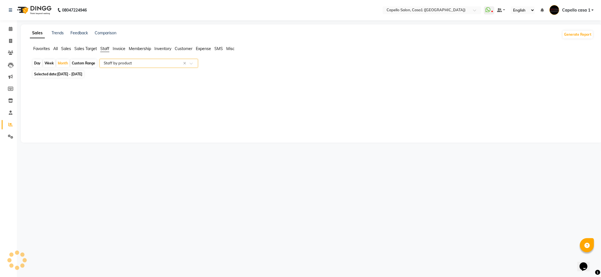
select select "full_report"
select select "csv"
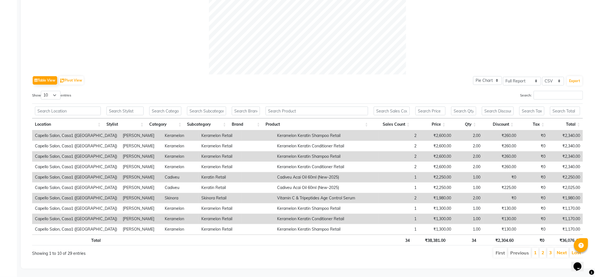
scroll to position [0, 4]
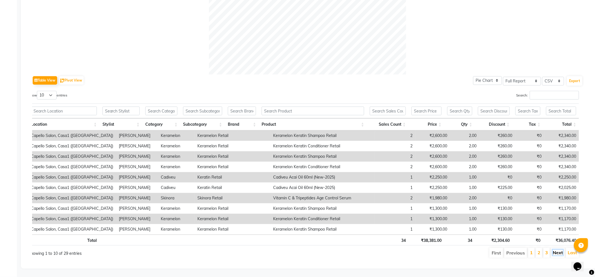
click at [560, 250] on link "Next" at bounding box center [558, 253] width 10 height 6
click at [560, 251] on link "Next" at bounding box center [558, 254] width 10 height 6
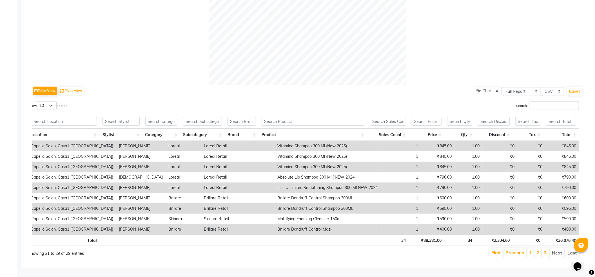
scroll to position [210, 0]
click at [559, 248] on li "Next" at bounding box center [557, 253] width 15 height 10
click at [517, 250] on link "Previous" at bounding box center [514, 253] width 19 height 6
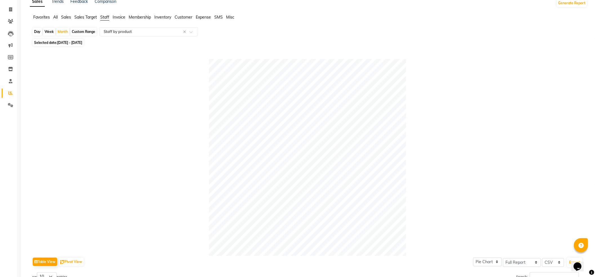
scroll to position [0, 0]
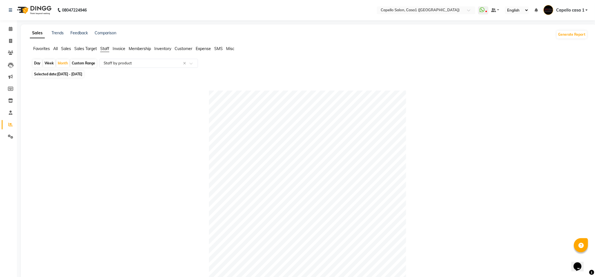
click at [37, 64] on div "Day" at bounding box center [37, 63] width 9 height 8
select select "9"
select select "2025"
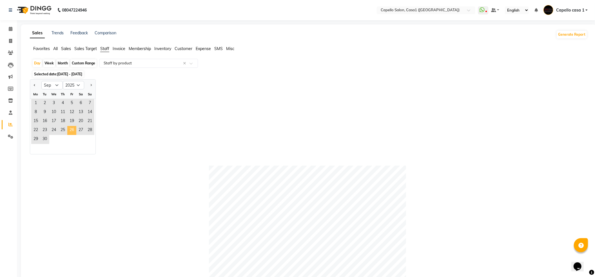
click at [70, 131] on span "26" at bounding box center [71, 130] width 9 height 9
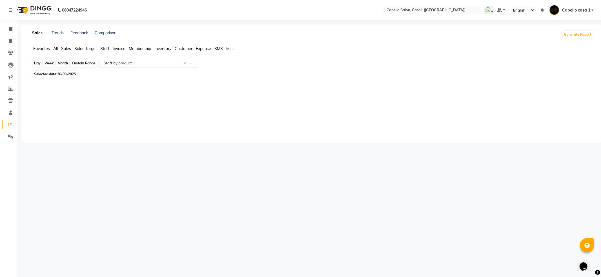
click at [36, 65] on div "Day" at bounding box center [37, 63] width 9 height 8
select select "9"
select select "2025"
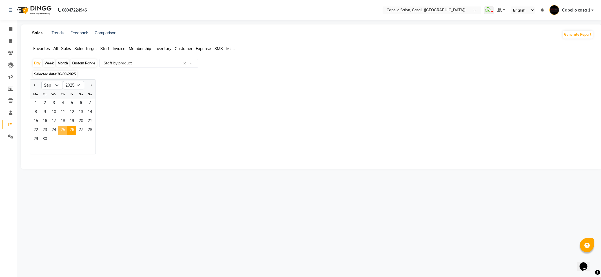
click at [65, 130] on span "25" at bounding box center [62, 130] width 9 height 9
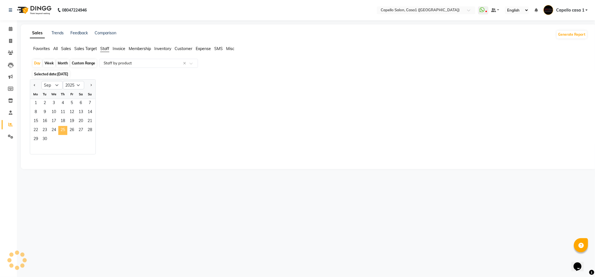
select select "full_report"
select select "csv"
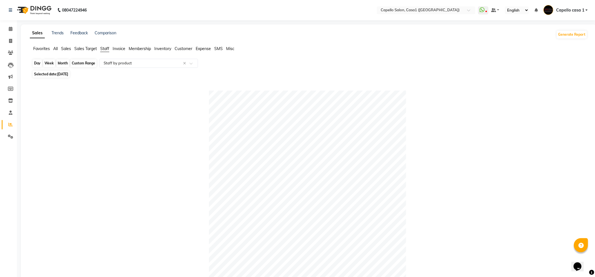
drag, startPoint x: 36, startPoint y: 64, endPoint x: 37, endPoint y: 78, distance: 14.1
click at [36, 64] on div "Day" at bounding box center [37, 63] width 9 height 8
select select "9"
select select "2025"
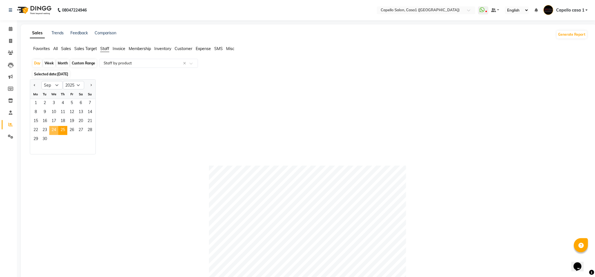
click at [51, 127] on span "24" at bounding box center [53, 130] width 9 height 9
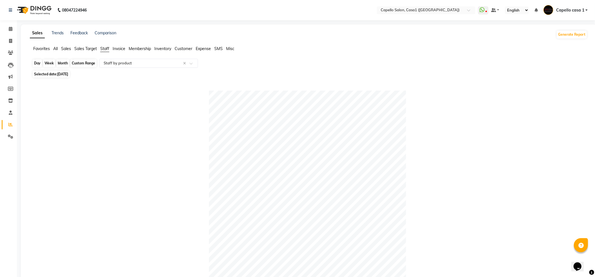
click at [37, 63] on div "Day" at bounding box center [37, 63] width 9 height 8
select select "9"
select select "2025"
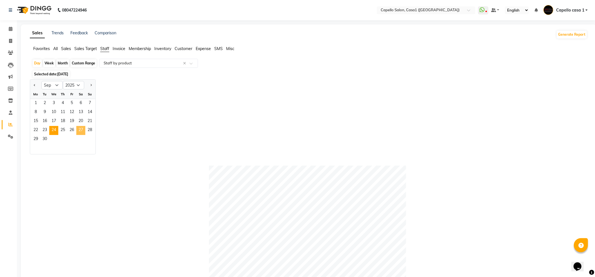
click at [81, 131] on span "27" at bounding box center [80, 130] width 9 height 9
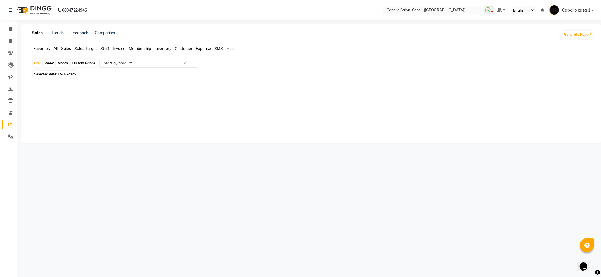
drag, startPoint x: 35, startPoint y: 62, endPoint x: 41, endPoint y: 73, distance: 13.0
click at [35, 62] on div "Day" at bounding box center [37, 63] width 9 height 8
select select "9"
select select "2025"
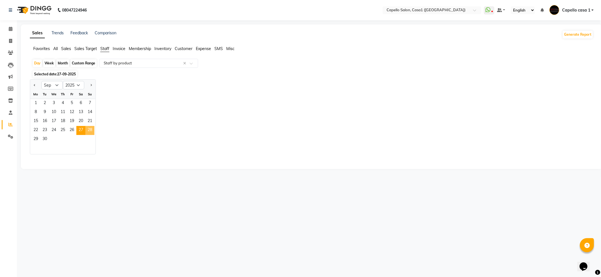
click at [92, 131] on span "28" at bounding box center [89, 130] width 9 height 9
select select "full_report"
select select "csv"
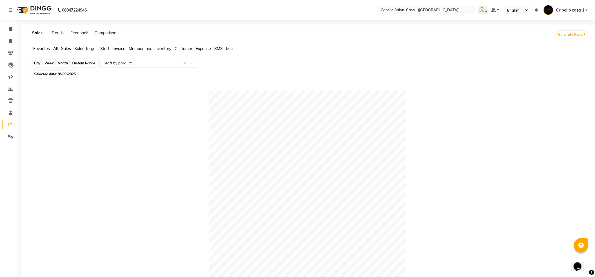
click at [39, 64] on div "Day" at bounding box center [37, 63] width 9 height 8
select select "9"
select select "2025"
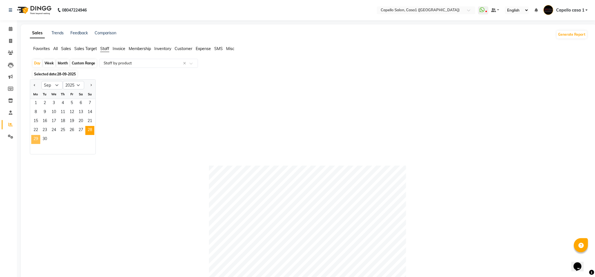
click at [37, 137] on span "29" at bounding box center [35, 139] width 9 height 9
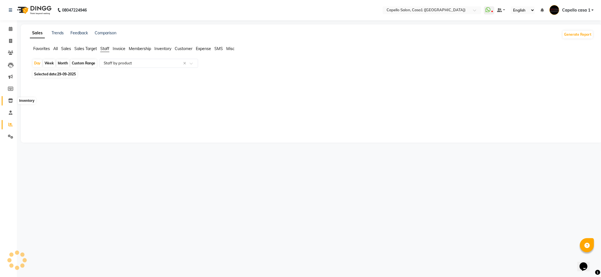
click at [9, 99] on icon at bounding box center [10, 101] width 5 height 4
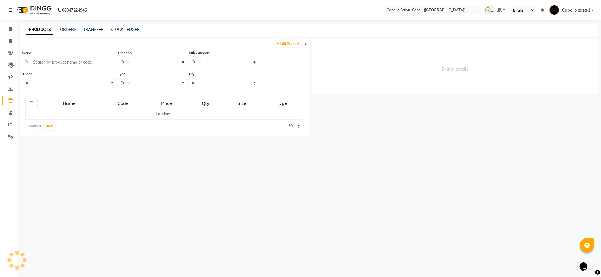
select select
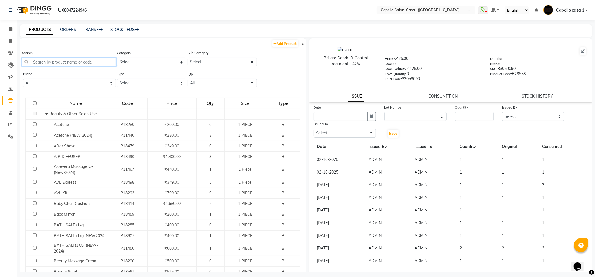
click at [59, 61] on input "text" at bounding box center [69, 62] width 94 height 9
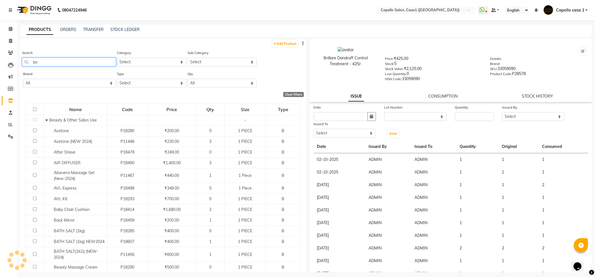
type input "b"
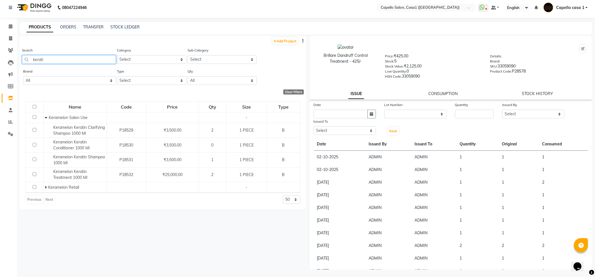
scroll to position [4, 0]
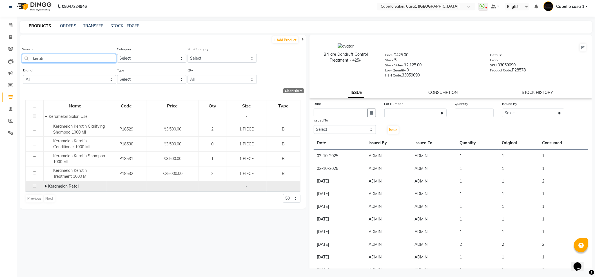
type input "kerati"
click at [46, 188] on icon at bounding box center [46, 186] width 2 height 4
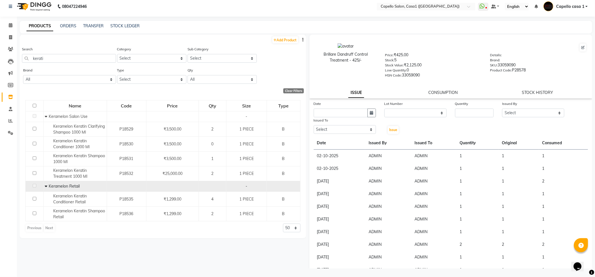
click at [102, 22] on div "PRODUCTS ORDERS TRANSFER STOCK LEDGER" at bounding box center [306, 27] width 572 height 13
click at [103, 26] on link "TRANSFER" at bounding box center [93, 25] width 21 height 5
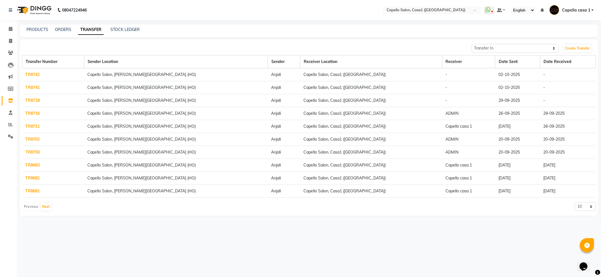
click at [37, 101] on link "TR8728" at bounding box center [33, 100] width 14 height 5
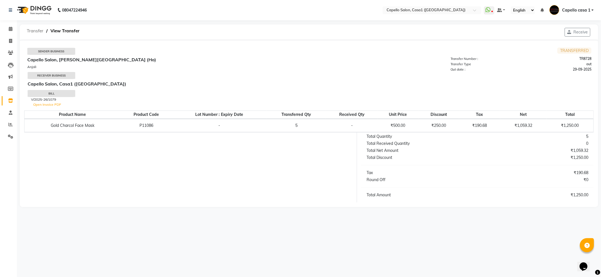
click at [39, 30] on span "Transfer" at bounding box center [35, 31] width 22 height 10
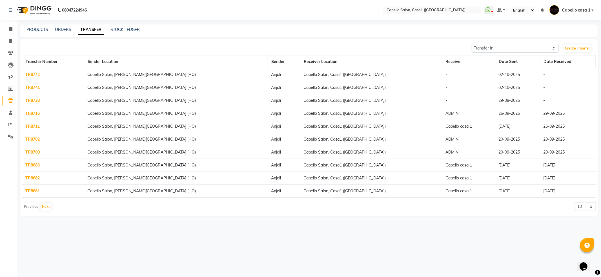
click at [34, 88] on link "TR8741" at bounding box center [33, 87] width 14 height 5
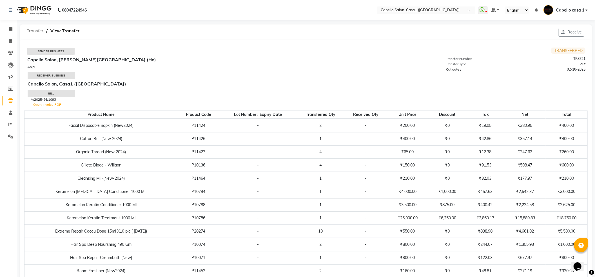
click at [38, 32] on span "Transfer" at bounding box center [35, 31] width 22 height 10
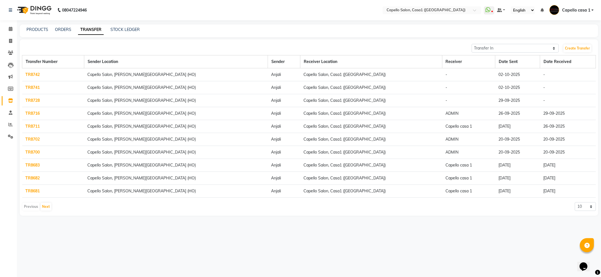
click at [36, 75] on link "TR8742" at bounding box center [33, 74] width 14 height 5
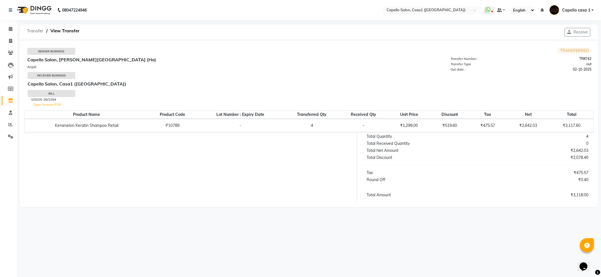
click at [37, 28] on span "Transfer" at bounding box center [35, 31] width 22 height 10
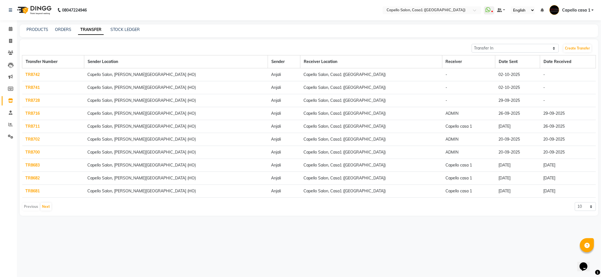
click at [29, 74] on link "TR8742" at bounding box center [33, 74] width 14 height 5
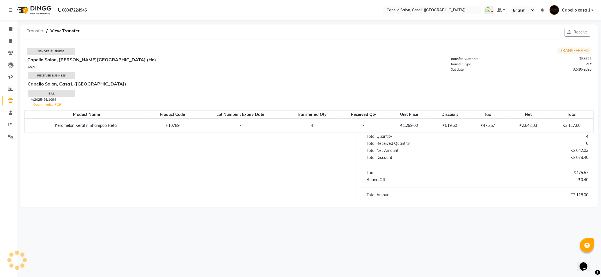
click at [40, 29] on span "Transfer" at bounding box center [35, 31] width 22 height 10
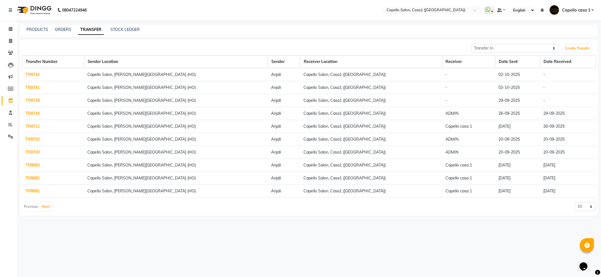
click at [34, 89] on link "TR8741" at bounding box center [33, 87] width 14 height 5
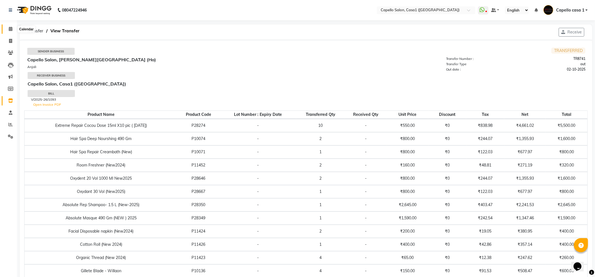
click at [12, 27] on icon at bounding box center [11, 29] width 4 height 4
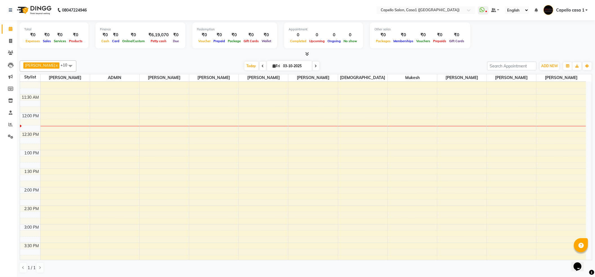
scroll to position [75, 0]
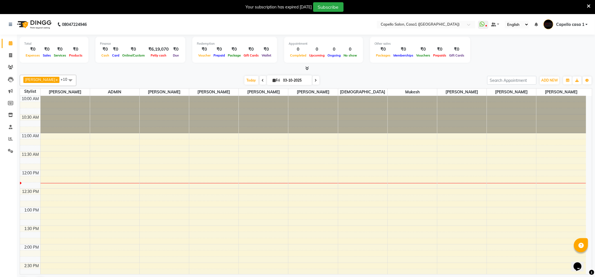
click at [588, 7] on icon at bounding box center [589, 6] width 4 height 5
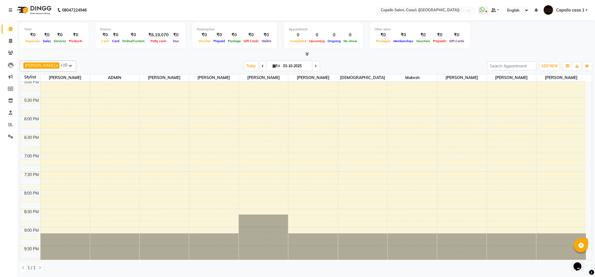
scroll to position [274, 0]
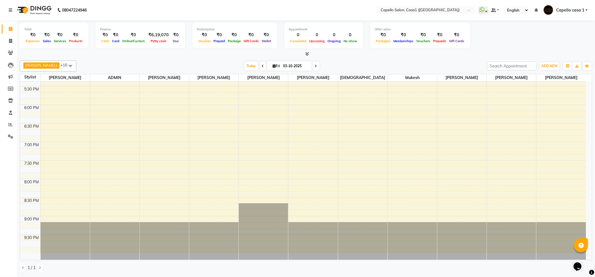
click at [34, 66] on span "[PERSON_NAME]" at bounding box center [40, 65] width 30 height 5
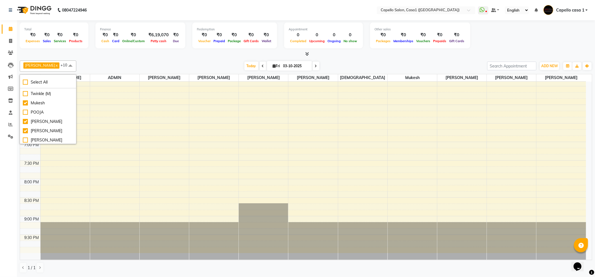
scroll to position [112, 0]
click at [142, 134] on div "10:00 AM 10:30 AM 11:00 AM 11:30 AM 12:00 PM 12:30 PM 1:00 PM 1:30 PM 2:00 PM 2…" at bounding box center [303, 31] width 566 height 446
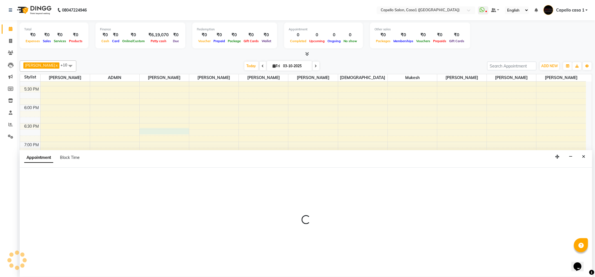
scroll to position [0, 0]
select select "59000"
select select "tentative"
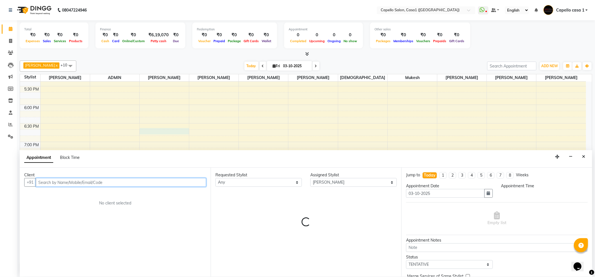
select select "1110"
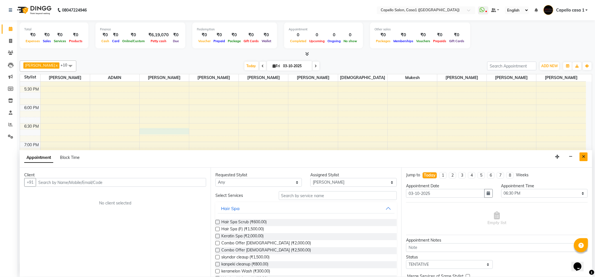
click at [586, 158] on button "Close" at bounding box center [584, 157] width 8 height 9
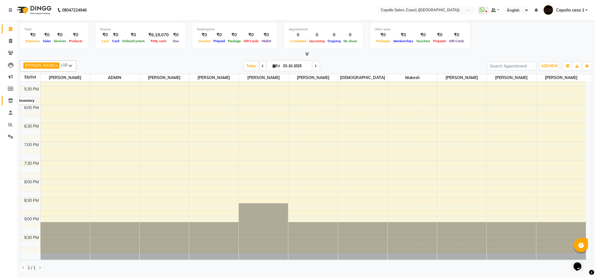
click at [11, 101] on icon at bounding box center [10, 101] width 5 height 4
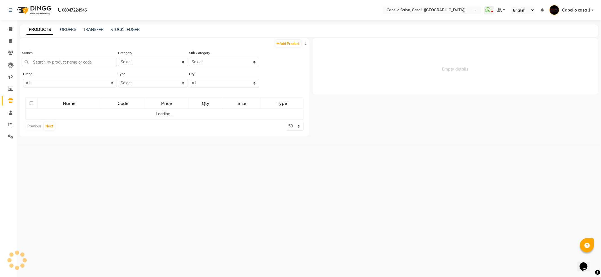
select select
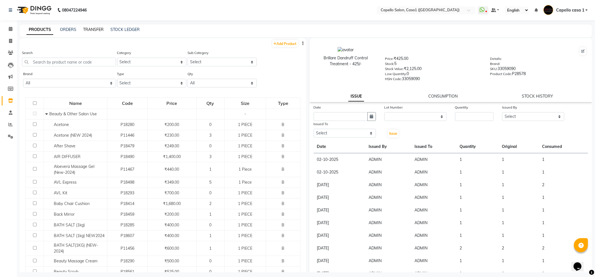
click at [101, 27] on link "TRANSFER" at bounding box center [93, 29] width 21 height 5
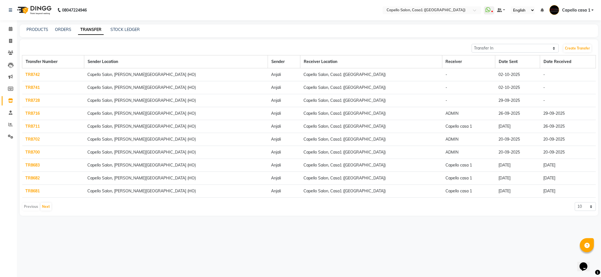
click at [35, 97] on td "TR8728" at bounding box center [53, 100] width 62 height 13
click at [35, 100] on link "TR8728" at bounding box center [33, 100] width 14 height 5
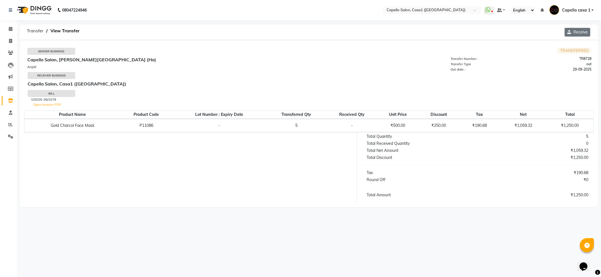
click at [574, 34] on button "Receive" at bounding box center [577, 32] width 26 height 9
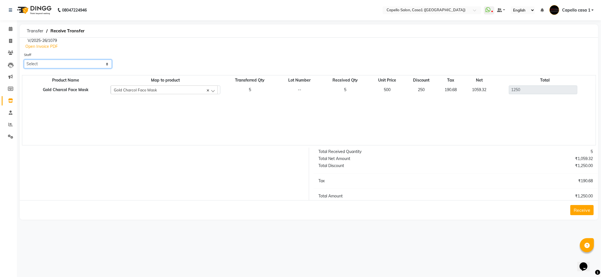
drag, startPoint x: 79, startPoint y: 61, endPoint x: 77, endPoint y: 68, distance: 7.3
click at [79, 61] on select "Select [PERSON_NAME] ADMIN Akash Chawale Capello casa 1 [PERSON_NAME] Mukesh [P…" at bounding box center [68, 64] width 88 height 9
select select "14121"
click at [24, 60] on select "Select [PERSON_NAME] ADMIN Akash Chawale Capello casa 1 [PERSON_NAME] Mukesh [P…" at bounding box center [68, 64] width 88 height 9
click at [581, 210] on button "Receive" at bounding box center [581, 210] width 23 height 10
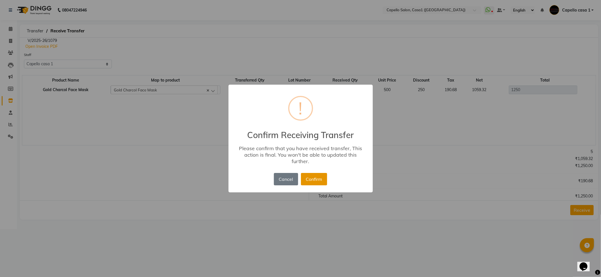
click at [309, 182] on button "Confirm" at bounding box center [314, 179] width 26 height 12
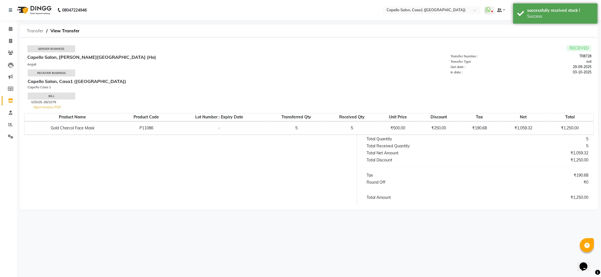
click at [34, 32] on span "Transfer" at bounding box center [35, 31] width 22 height 10
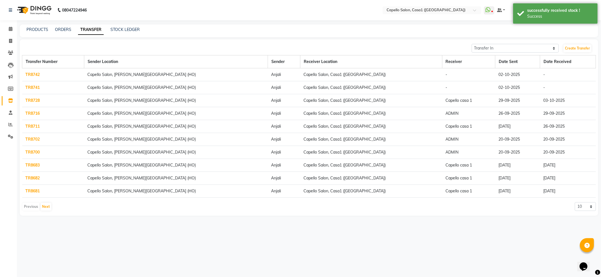
click at [34, 88] on link "TR8741" at bounding box center [33, 87] width 14 height 5
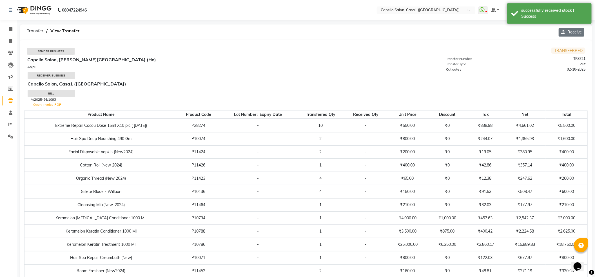
click at [570, 33] on button "Receive" at bounding box center [572, 32] width 26 height 9
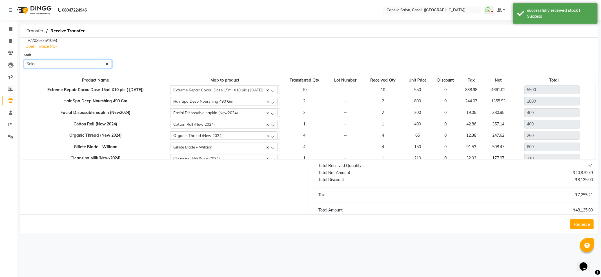
click at [81, 65] on select "Select [PERSON_NAME] ADMIN Akash Chawale Capello casa 1 [PERSON_NAME] Mukesh [P…" at bounding box center [68, 64] width 88 height 9
select select "14121"
click at [24, 60] on select "Select [PERSON_NAME] ADMIN Akash Chawale Capello casa 1 [PERSON_NAME] Mukesh [P…" at bounding box center [68, 64] width 88 height 9
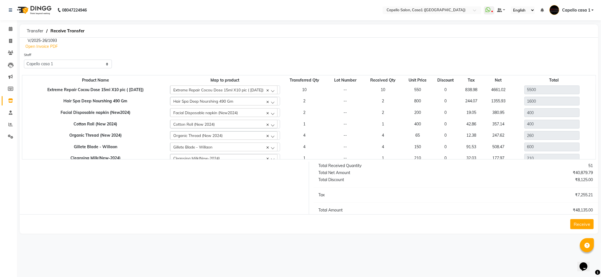
click at [581, 222] on button "Receive" at bounding box center [581, 224] width 23 height 10
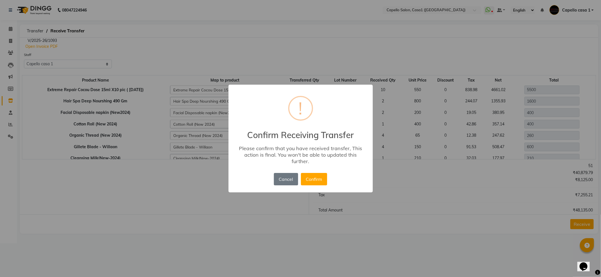
drag, startPoint x: 310, startPoint y: 182, endPoint x: 311, endPoint y: 178, distance: 4.4
click at [311, 182] on button "Confirm" at bounding box center [314, 179] width 26 height 12
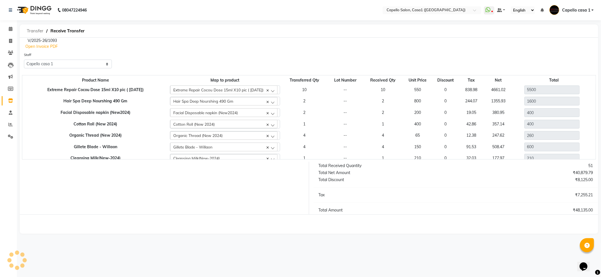
click at [33, 29] on span "Transfer" at bounding box center [35, 31] width 22 height 10
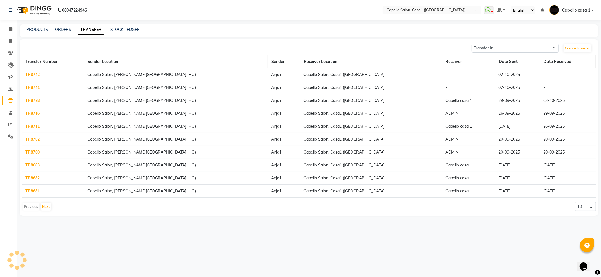
click at [34, 72] on link "TR8742" at bounding box center [33, 74] width 14 height 5
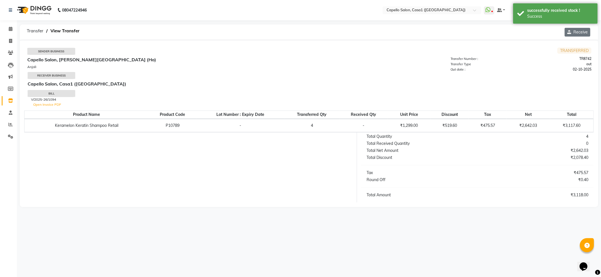
click at [574, 34] on button "Receive" at bounding box center [577, 32] width 26 height 9
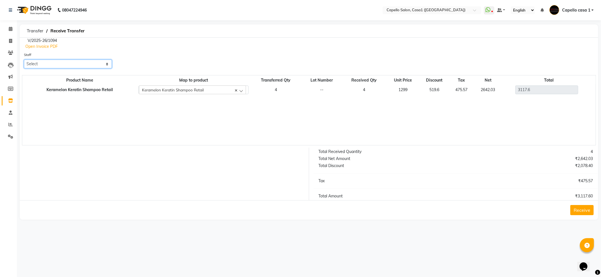
click at [52, 64] on select "Select [PERSON_NAME] ADMIN Akash Chawale Capello casa 1 [PERSON_NAME] Mukesh [P…" at bounding box center [68, 64] width 88 height 9
select select "14121"
click at [24, 60] on select "Select [PERSON_NAME] ADMIN Akash Chawale Capello casa 1 [PERSON_NAME] Mukesh [P…" at bounding box center [68, 64] width 88 height 9
click at [586, 207] on button "Receive" at bounding box center [581, 210] width 23 height 10
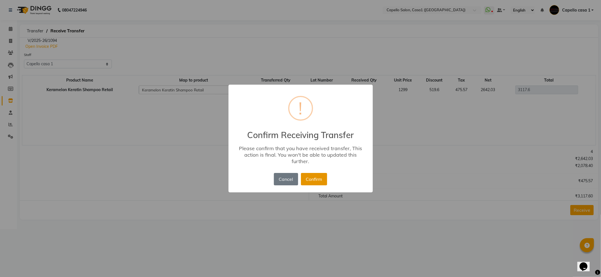
click at [315, 180] on button "Confirm" at bounding box center [314, 179] width 26 height 12
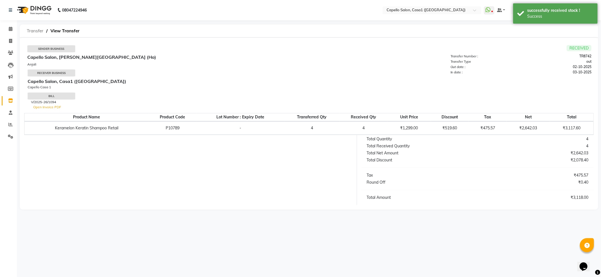
click at [34, 28] on span "Transfer" at bounding box center [35, 31] width 22 height 10
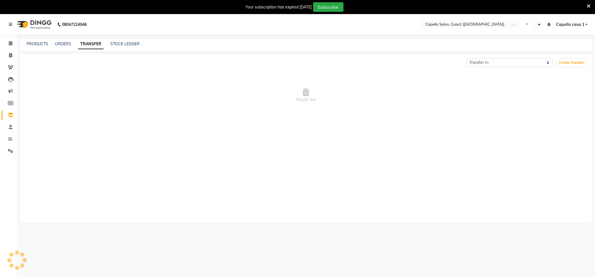
select select "en"
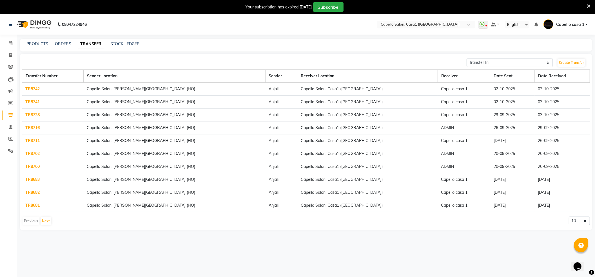
click at [588, 7] on icon at bounding box center [589, 6] width 4 height 5
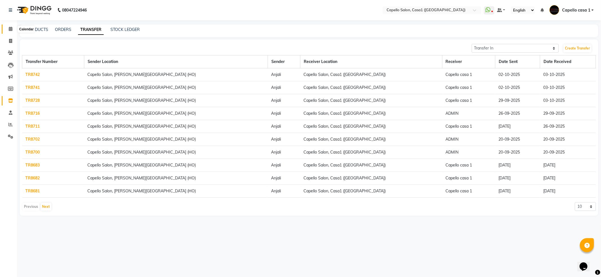
click at [10, 28] on icon at bounding box center [11, 29] width 4 height 4
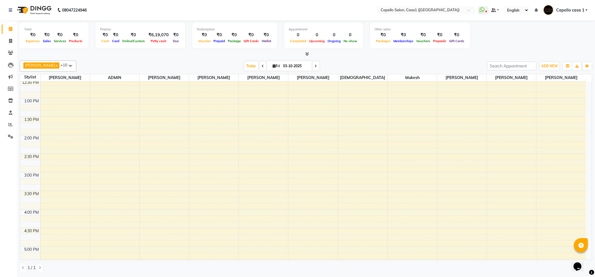
scroll to position [150, 0]
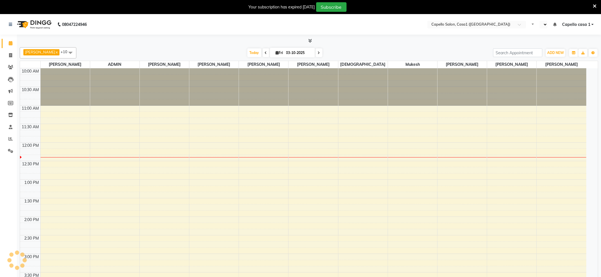
select select "en"
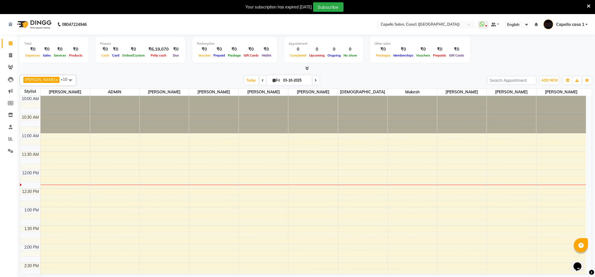
click at [588, 7] on icon at bounding box center [589, 6] width 4 height 5
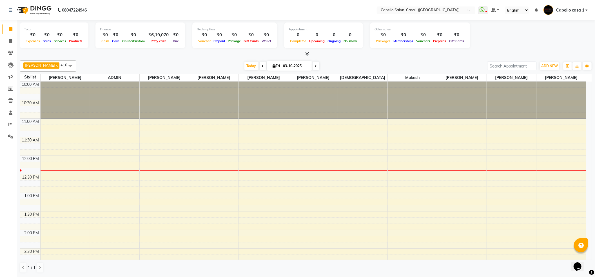
scroll to position [113, 0]
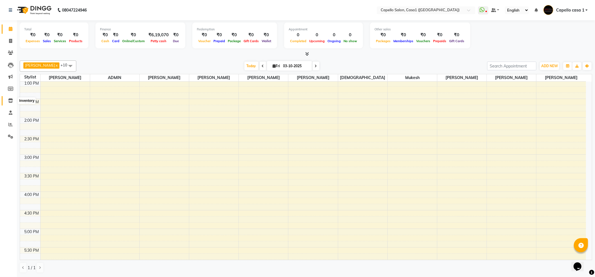
click at [10, 100] on icon at bounding box center [10, 101] width 5 height 4
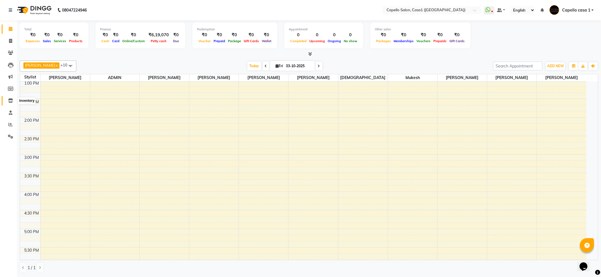
select select
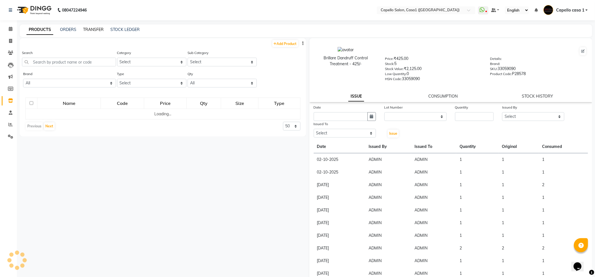
click at [91, 27] on link "TRANSFER" at bounding box center [93, 29] width 21 height 5
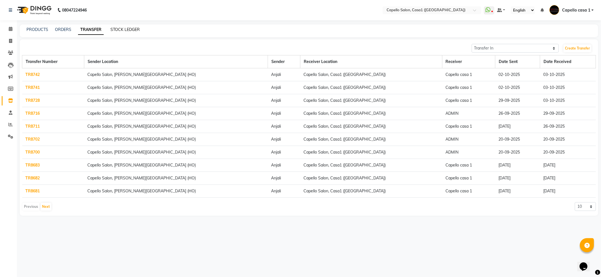
click at [129, 30] on link "STOCK LEDGER" at bounding box center [124, 29] width 29 height 5
select select "all"
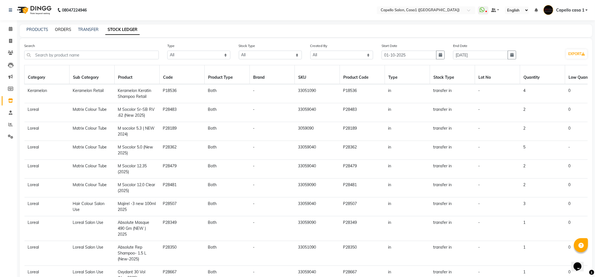
click at [69, 31] on link "ORDERS" at bounding box center [63, 29] width 16 height 5
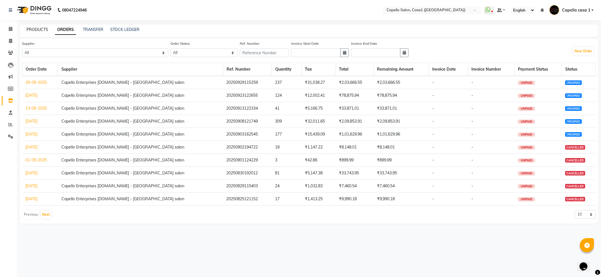
click at [41, 28] on link "PRODUCTS" at bounding box center [37, 29] width 22 height 5
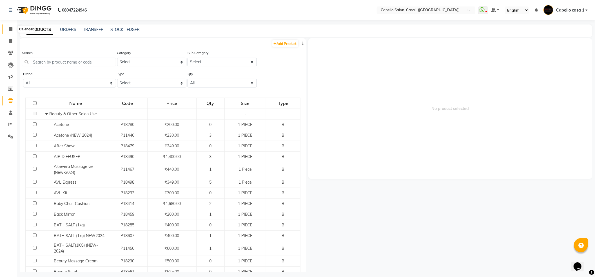
click at [12, 29] on span at bounding box center [11, 29] width 10 height 6
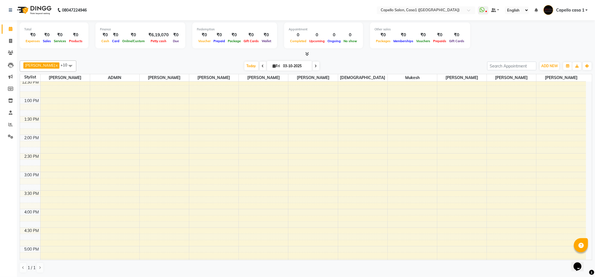
scroll to position [113, 0]
click at [9, 123] on icon at bounding box center [10, 124] width 4 height 4
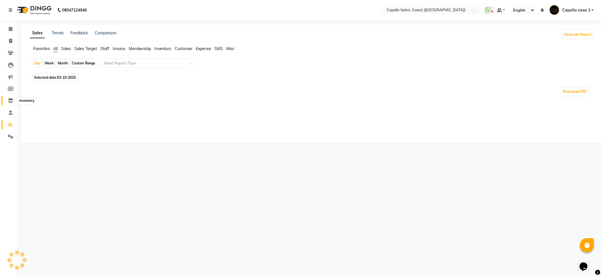
click at [11, 99] on icon at bounding box center [10, 101] width 5 height 4
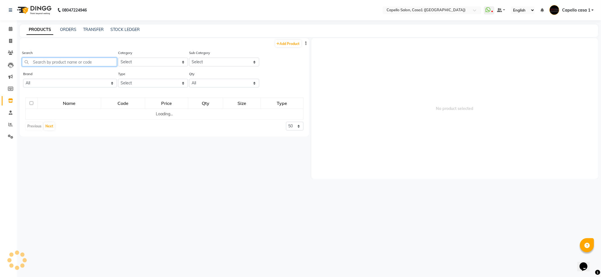
click at [71, 61] on input "text" at bounding box center [69, 62] width 95 height 9
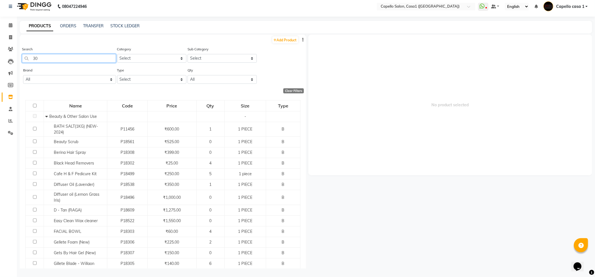
type input "3"
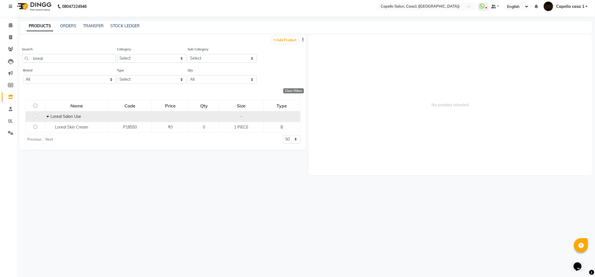
click at [47, 116] on icon at bounding box center [48, 117] width 3 height 4
click at [57, 58] on input "loreal" at bounding box center [69, 58] width 94 height 9
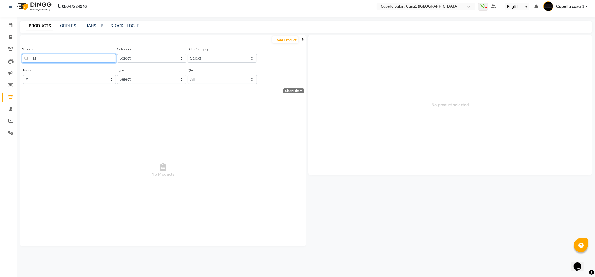
type input "l"
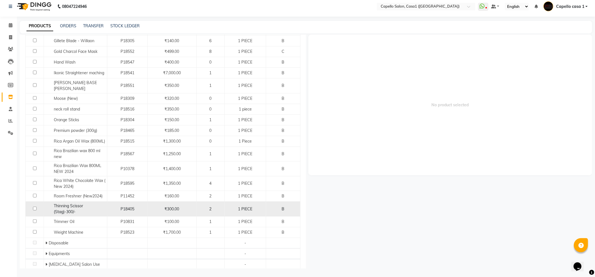
scroll to position [255, 0]
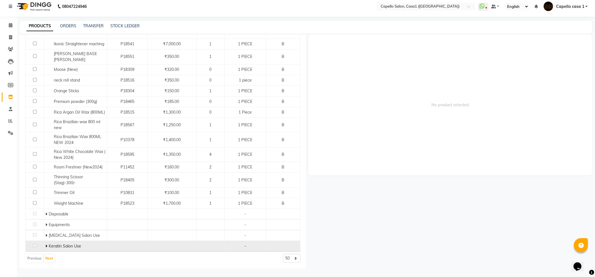
click at [44, 243] on td "Keratin Salon Use" at bounding box center [75, 246] width 63 height 11
click at [47, 246] on span at bounding box center [46, 246] width 3 height 5
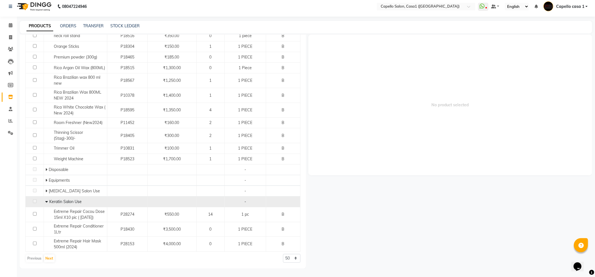
scroll to position [300, 0]
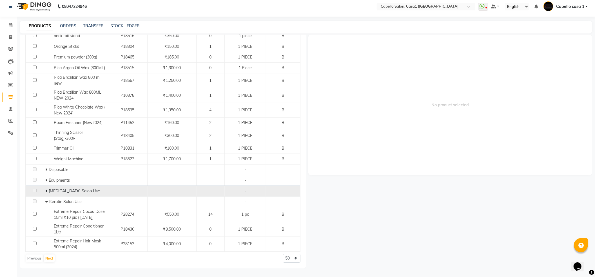
click at [45, 189] on icon at bounding box center [46, 191] width 2 height 4
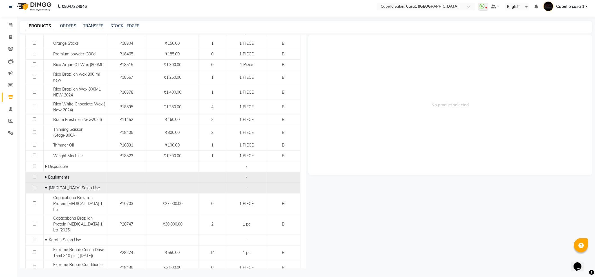
click at [45, 179] on icon at bounding box center [46, 177] width 2 height 4
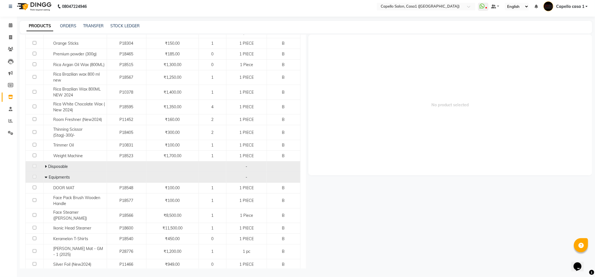
click at [47, 167] on span at bounding box center [46, 166] width 3 height 5
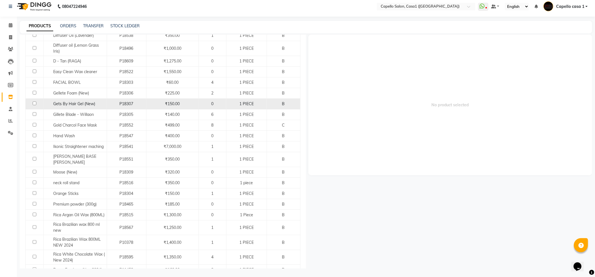
scroll to position [0, 0]
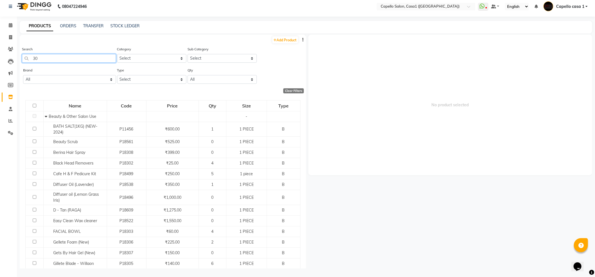
click at [73, 61] on input "30" at bounding box center [69, 58] width 94 height 9
type input "3"
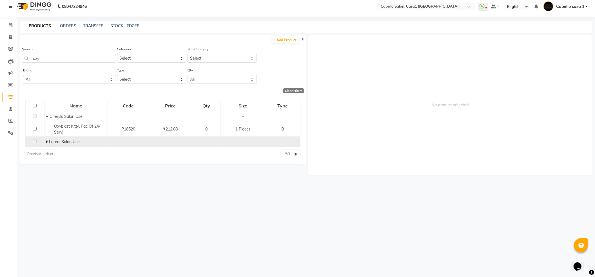
click at [48, 142] on span at bounding box center [47, 141] width 3 height 5
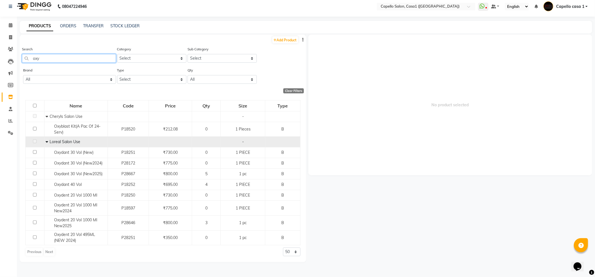
click at [44, 57] on input "oxy" at bounding box center [69, 58] width 94 height 9
type input "o"
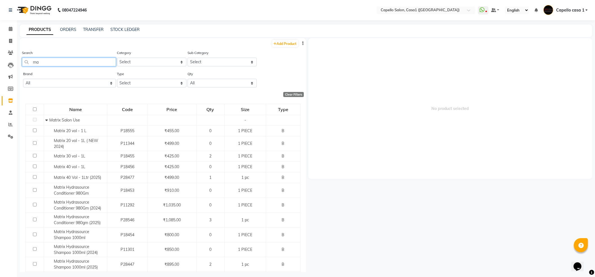
type input "m"
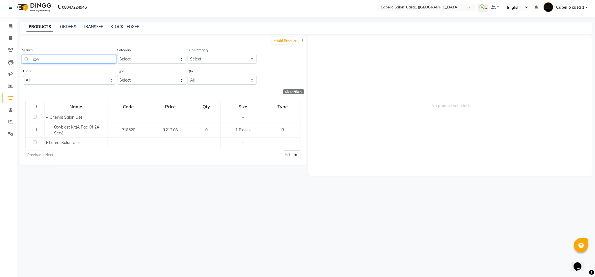
scroll to position [4, 0]
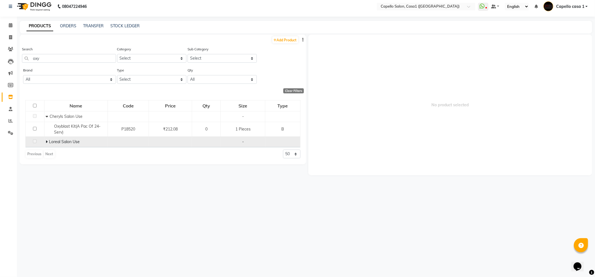
click at [44, 143] on td "Loreal Salon Use" at bounding box center [75, 142] width 63 height 11
click at [50, 142] on div "Loreal Salon Use" at bounding box center [76, 142] width 60 height 6
click at [47, 143] on icon at bounding box center [47, 142] width 2 height 4
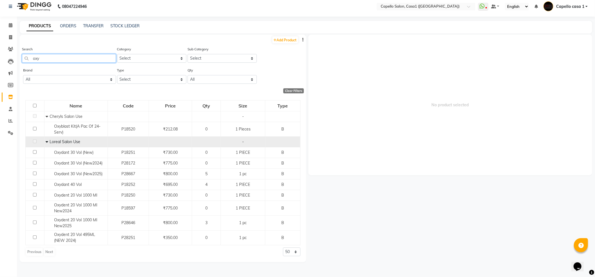
click at [64, 55] on input "oxy" at bounding box center [69, 58] width 94 height 9
type input "o"
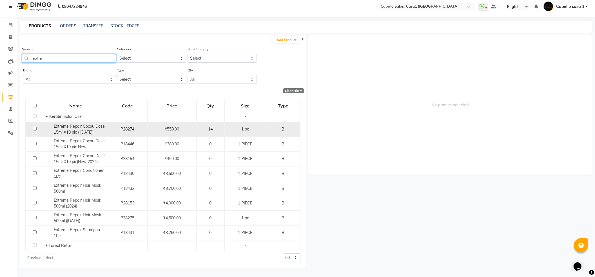
type input "extre"
click at [33, 130] on input "checkbox" at bounding box center [35, 129] width 4 height 4
checkbox input "true"
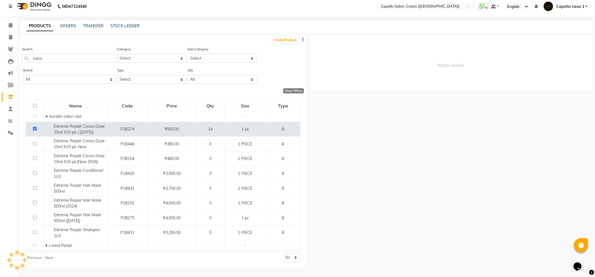
select select
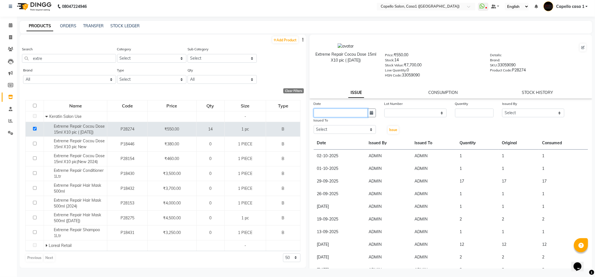
click at [356, 110] on input "text" at bounding box center [341, 113] width 54 height 9
select select "10"
select select "2025"
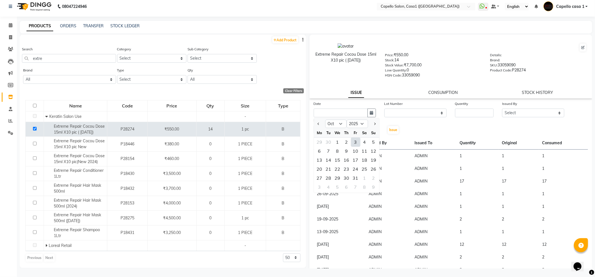
click at [355, 142] on div "3" at bounding box center [355, 142] width 9 height 9
type input "03-10-2025"
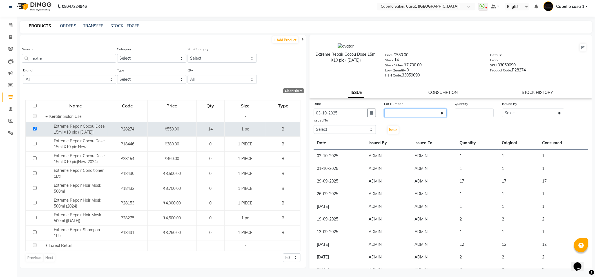
click at [422, 111] on select "None" at bounding box center [415, 113] width 62 height 9
select select "0: null"
click at [384, 109] on select "None" at bounding box center [415, 113] width 62 height 9
click at [471, 113] on input "number" at bounding box center [474, 113] width 39 height 9
type input "1"
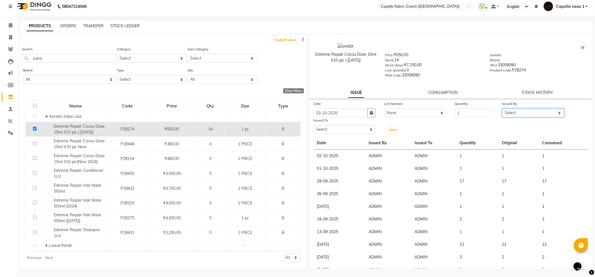
click at [521, 113] on select "Select aayush ADMIN Akash Chawale Capello casa 1 Harsh Nagture Mukesh Nisha Cho…" at bounding box center [533, 113] width 62 height 9
select select "14733"
click at [502, 109] on select "Select aayush ADMIN Akash Chawale Capello casa 1 Harsh Nagture Mukesh Nisha Cho…" at bounding box center [533, 113] width 62 height 9
drag, startPoint x: 355, startPoint y: 126, endPoint x: 352, endPoint y: 127, distance: 3.8
click at [355, 126] on select "Select aayush ADMIN Akash Chawale Capello casa 1 Harsh Nagture Mukesh Nisha Cho…" at bounding box center [345, 129] width 62 height 9
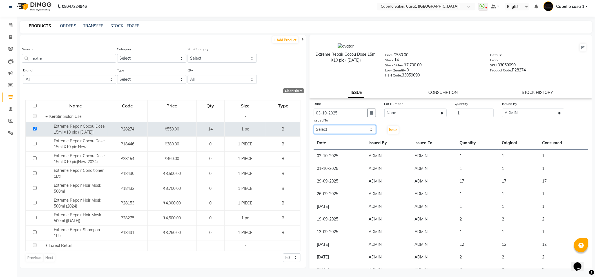
select select "14733"
click at [314, 125] on select "Select aayush ADMIN Akash Chawale Capello casa 1 Harsh Nagture Mukesh Nisha Cho…" at bounding box center [345, 129] width 62 height 9
click at [395, 126] on button "Issue" at bounding box center [393, 130] width 11 height 8
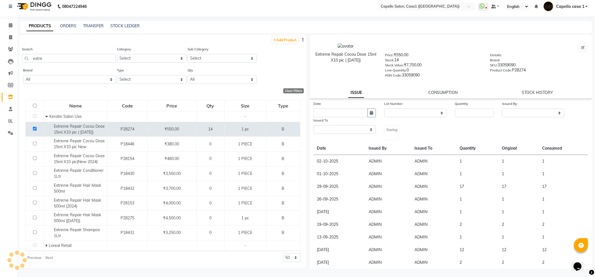
select select
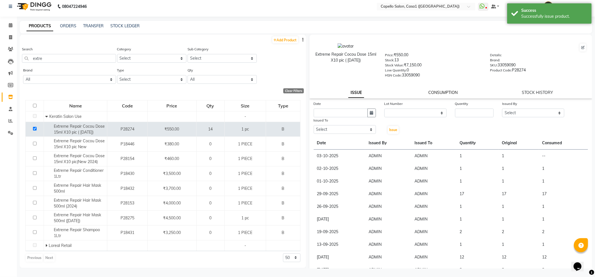
click at [437, 91] on link "CONSUMPTION" at bounding box center [442, 92] width 29 height 5
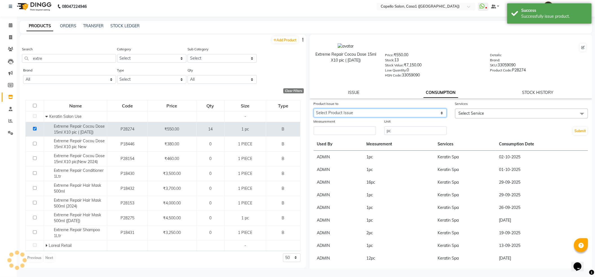
click at [393, 113] on select "Select Product Issue 2025-10-03, Issued to: ADMIN, Balance: 1" at bounding box center [380, 113] width 133 height 9
select select "1281579"
click at [314, 109] on select "Select Product Issue 2025-10-03, Issued to: ADMIN, Balance: 1" at bounding box center [380, 113] width 133 height 9
click at [358, 126] on input "number" at bounding box center [345, 130] width 62 height 9
type input "1"
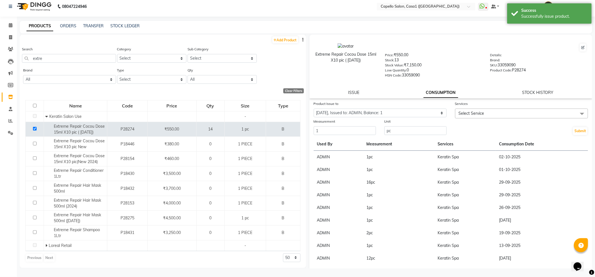
click at [484, 110] on span "Select Service" at bounding box center [521, 114] width 133 height 10
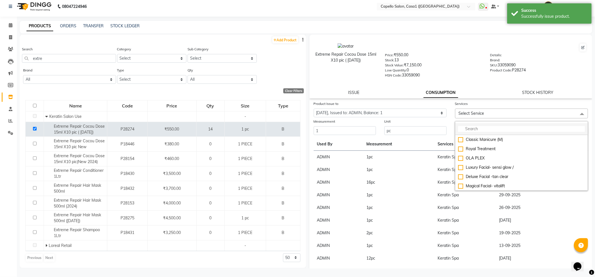
click at [472, 128] on input "multiselect-search" at bounding box center [521, 129] width 127 height 6
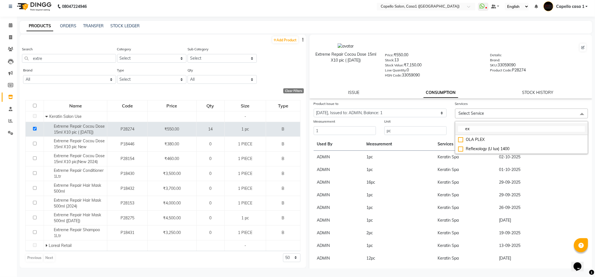
type input "e"
click at [470, 126] on input "multiselect-search" at bounding box center [521, 129] width 127 height 6
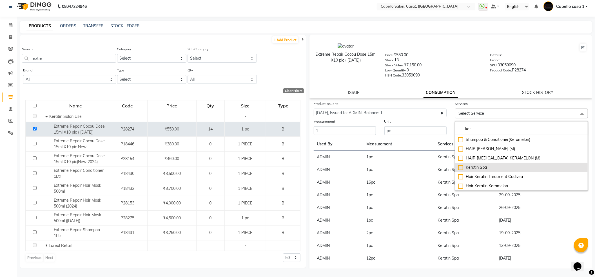
type input "ker"
click at [460, 167] on div "Keratin Spa" at bounding box center [521, 168] width 127 height 6
checkbox input "true"
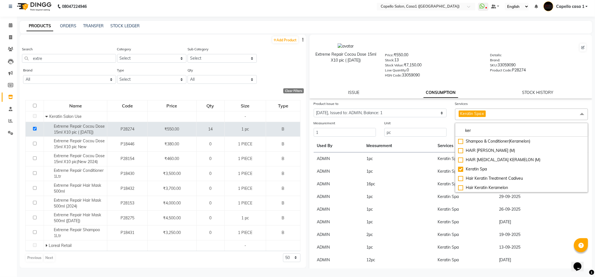
click at [480, 203] on td "Keratin Spa" at bounding box center [464, 209] width 61 height 13
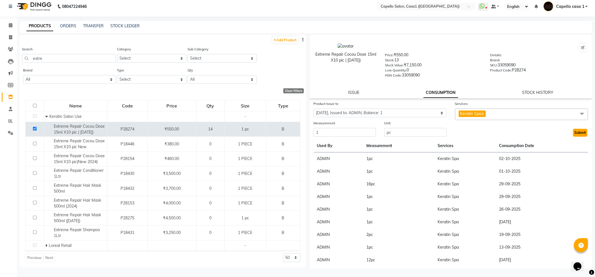
click at [577, 131] on button "Submit" at bounding box center [580, 133] width 14 height 8
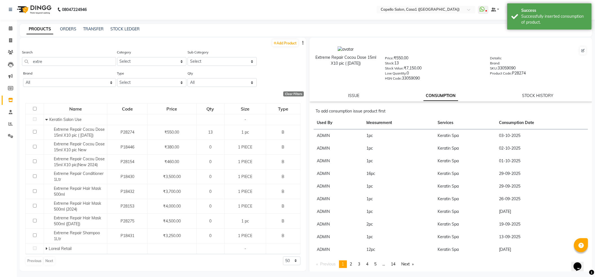
scroll to position [0, 0]
click at [7, 32] on span at bounding box center [11, 29] width 10 height 6
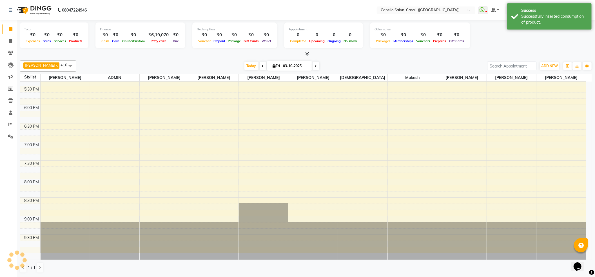
scroll to position [0, 0]
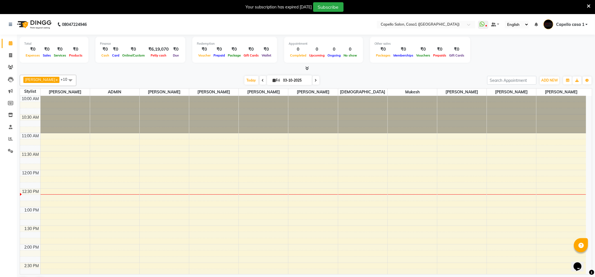
click at [589, 4] on icon at bounding box center [589, 6] width 4 height 5
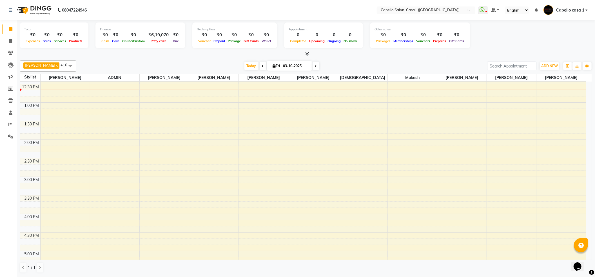
scroll to position [150, 0]
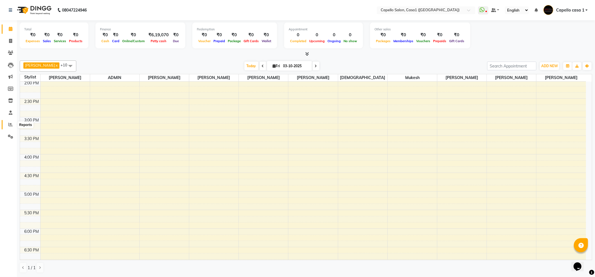
click at [11, 127] on icon at bounding box center [10, 124] width 4 height 4
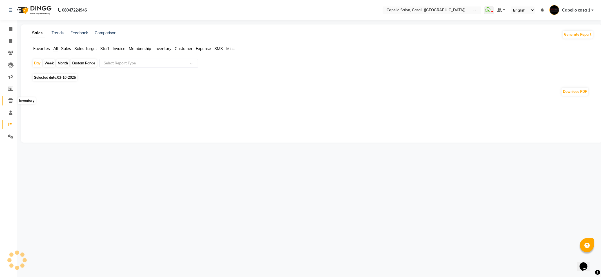
click at [10, 102] on icon at bounding box center [10, 101] width 5 height 4
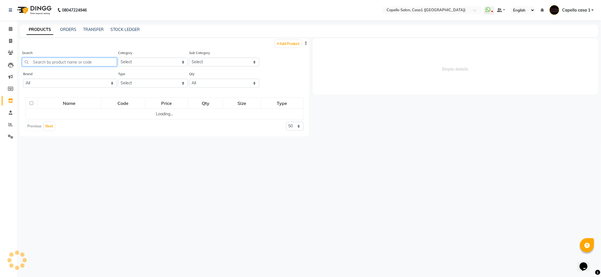
click at [55, 64] on input "text" at bounding box center [69, 62] width 95 height 9
select select
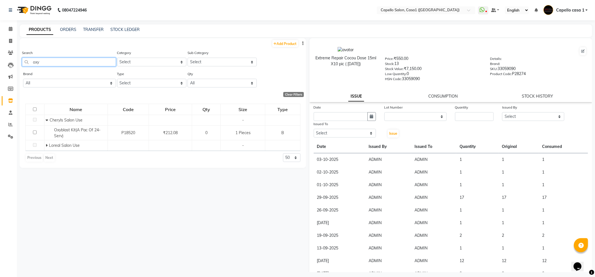
scroll to position [4, 0]
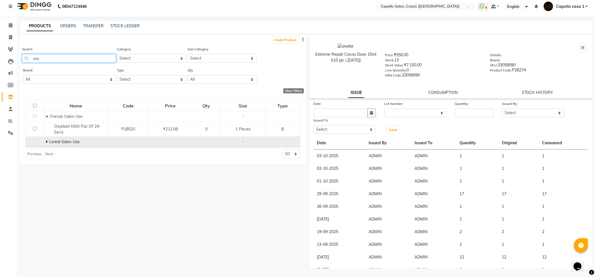
type input "oxy"
click at [47, 141] on icon at bounding box center [47, 142] width 2 height 4
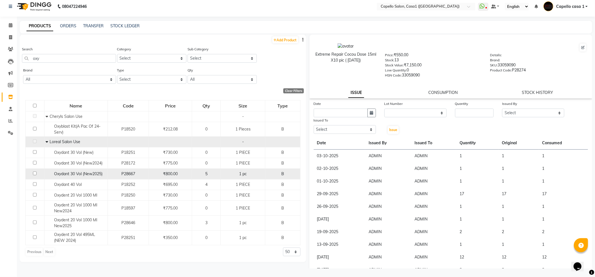
click at [200, 176] on div "5" at bounding box center [206, 174] width 24 height 6
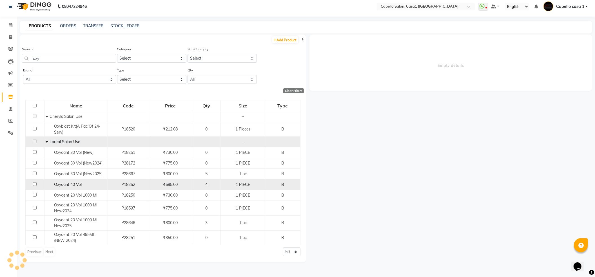
select select
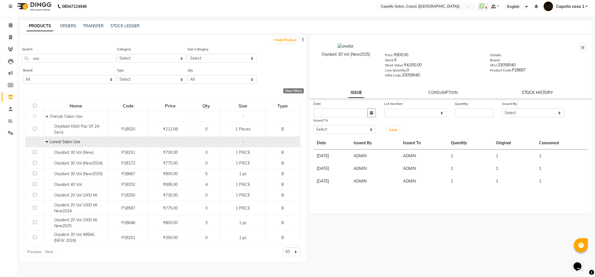
click at [534, 92] on link "STOCK HISTORY" at bounding box center [537, 92] width 31 height 5
select select "all"
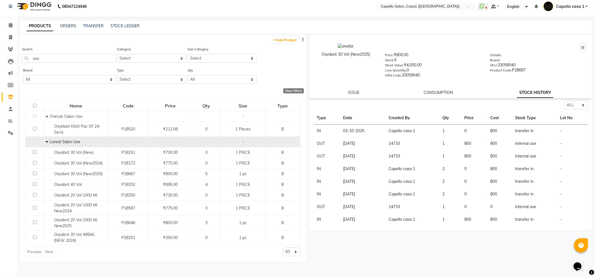
click at [363, 91] on div "ISSUE CONSUMPTION STOCK HISTORY" at bounding box center [450, 93] width 269 height 6
click at [360, 91] on div "ISSUE CONSUMPTION STOCK HISTORY" at bounding box center [450, 93] width 269 height 6
click at [354, 93] on link "ISSUE" at bounding box center [353, 92] width 11 height 5
select select
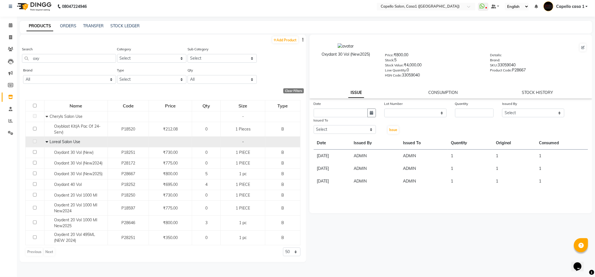
click at [536, 90] on div "STOCK HISTORY" at bounding box center [537, 93] width 31 height 6
click at [535, 87] on div "Oxydant 30 Vol (New2025) Price: ₹800.00 Stock: 5 Stock Value: ₹4,000.00 Low Qua…" at bounding box center [450, 67] width 283 height 64
click at [534, 93] on link "STOCK HISTORY" at bounding box center [537, 92] width 31 height 5
select select "all"
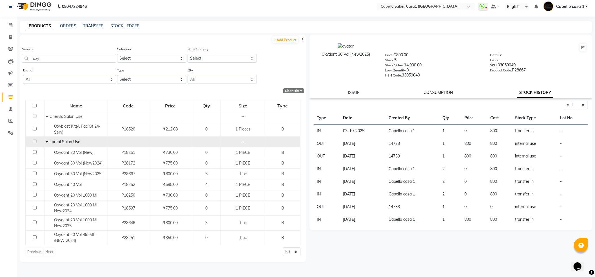
click at [449, 92] on link "CONSUMPTION" at bounding box center [438, 92] width 29 height 5
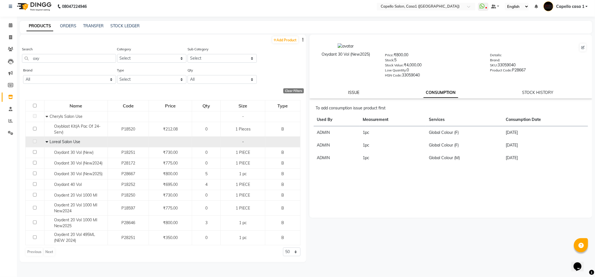
click at [353, 93] on link "ISSUE" at bounding box center [353, 92] width 11 height 5
select select
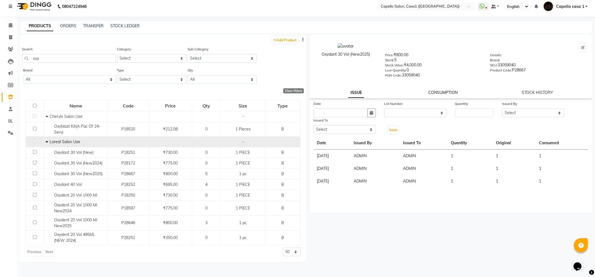
click at [453, 93] on link "CONSUMPTION" at bounding box center [442, 92] width 29 height 5
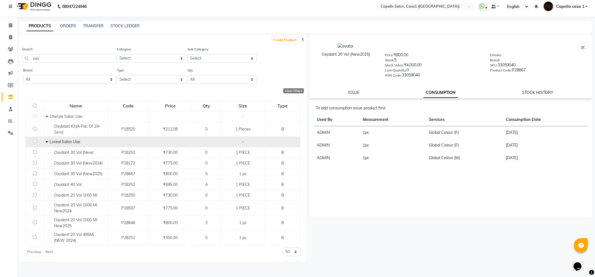
click at [551, 93] on link "STOCK HISTORY" at bounding box center [537, 92] width 31 height 5
select select "all"
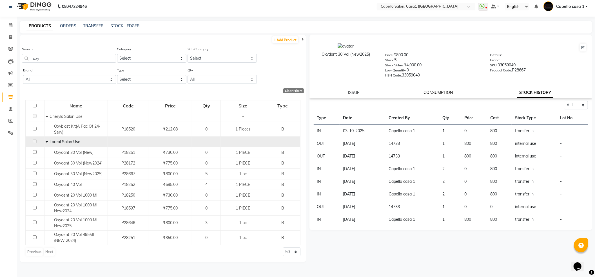
click at [439, 91] on link "CONSUMPTION" at bounding box center [438, 92] width 29 height 5
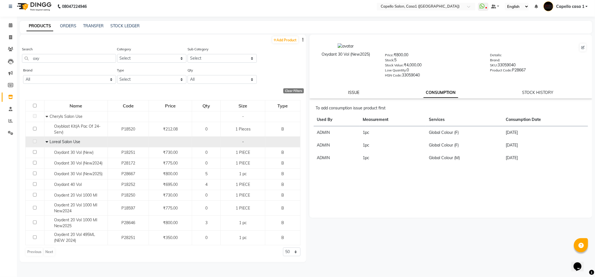
click at [359, 93] on link "ISSUE" at bounding box center [353, 92] width 11 height 5
select select
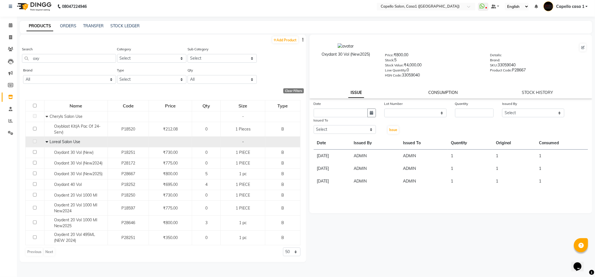
click at [450, 92] on link "CONSUMPTION" at bounding box center [442, 92] width 29 height 5
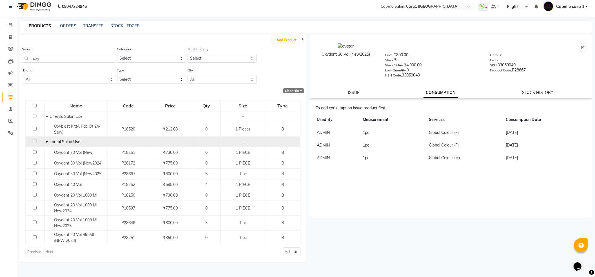
click at [541, 91] on link "STOCK HISTORY" at bounding box center [537, 92] width 31 height 5
select select "all"
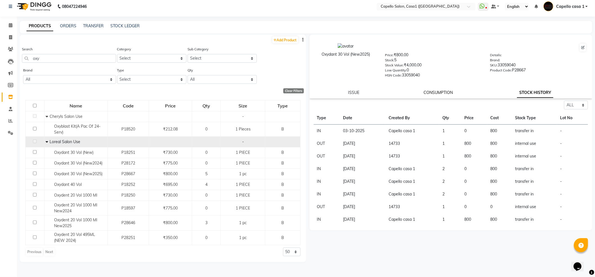
click at [435, 93] on link "CONSUMPTION" at bounding box center [438, 92] width 29 height 5
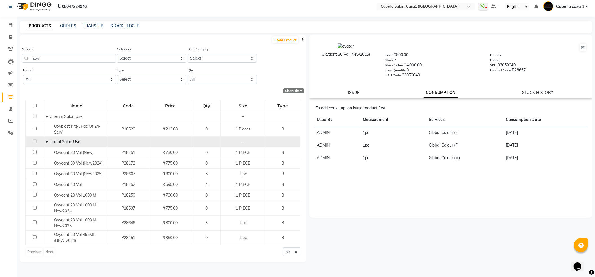
click at [350, 95] on div "Oxydant 30 Vol (New2025) Price: ₹800.00 Stock: 5 Stock Value: ₹4,000.00 Low Qua…" at bounding box center [450, 67] width 283 height 64
click at [359, 90] on div "ISSUE" at bounding box center [353, 93] width 11 height 6
click at [354, 91] on link "ISSUE" at bounding box center [353, 92] width 11 height 5
select select
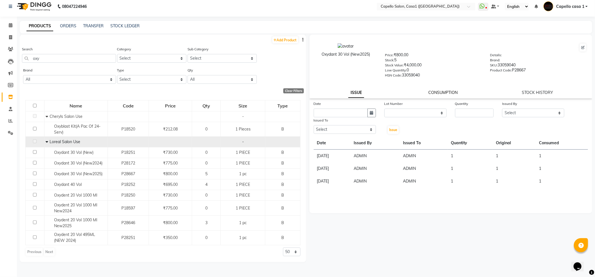
click at [453, 93] on link "CONSUMPTION" at bounding box center [442, 92] width 29 height 5
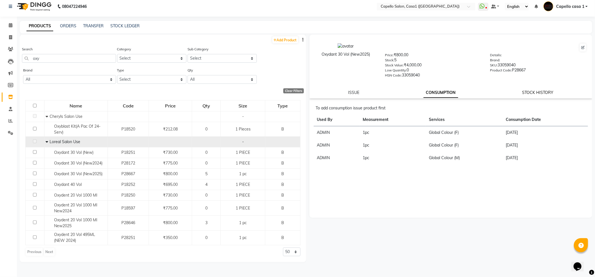
click at [529, 94] on link "STOCK HISTORY" at bounding box center [537, 92] width 31 height 5
select select "all"
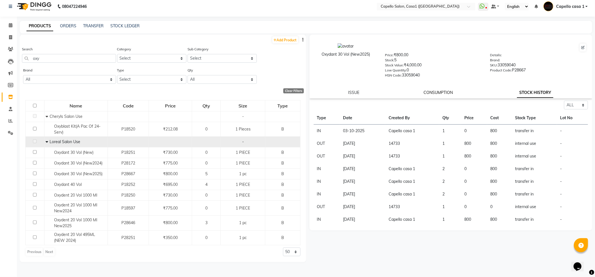
click at [435, 93] on link "CONSUMPTION" at bounding box center [438, 92] width 29 height 5
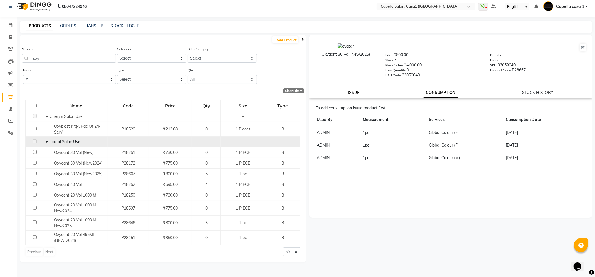
click at [355, 92] on link "ISSUE" at bounding box center [353, 92] width 11 height 5
select select
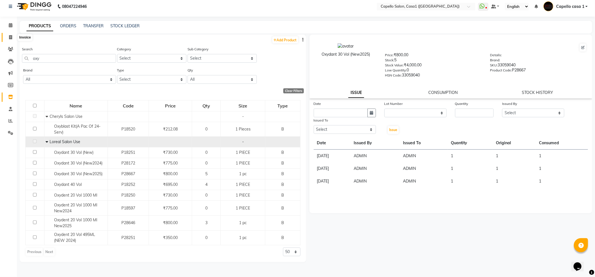
click at [13, 34] on span at bounding box center [11, 37] width 10 height 6
select select "service"
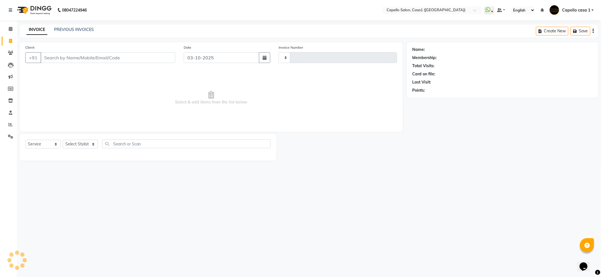
type input "3794"
click at [10, 37] on link "Invoice" at bounding box center [9, 41] width 14 height 9
select select "service"
type input "3794"
select select "846"
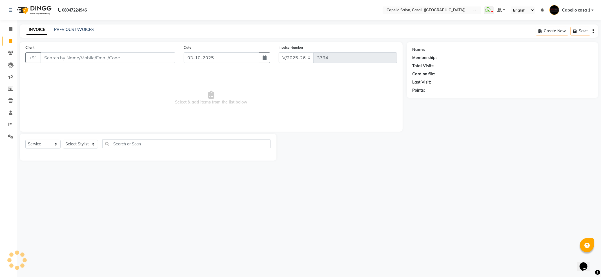
click at [55, 140] on div "Select Service Product Membership Package Voucher Prepaid Gift Card Select Styl…" at bounding box center [147, 146] width 245 height 13
click at [52, 146] on select "Select Service Product Membership Package Voucher Prepaid Gift Card" at bounding box center [42, 144] width 35 height 9
click at [25, 140] on select "Select Service Product Membership Package Voucher Prepaid Gift Card" at bounding box center [42, 144] width 35 height 9
click at [90, 141] on select "Select Stylist [PERSON_NAME] ADMIN Akash Chawale Capello casa 1 [PERSON_NAME] M…" at bounding box center [81, 144] width 37 height 9
select select "14395"
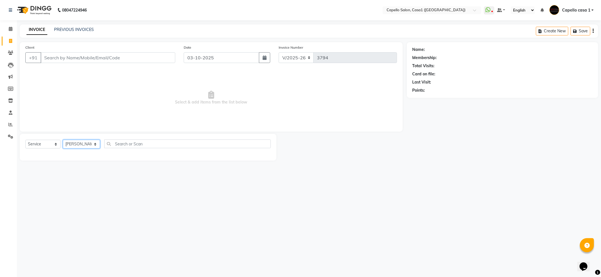
click at [63, 140] on select "Select Stylist [PERSON_NAME] ADMIN Akash Chawale Capello casa 1 [PERSON_NAME] M…" at bounding box center [81, 144] width 37 height 9
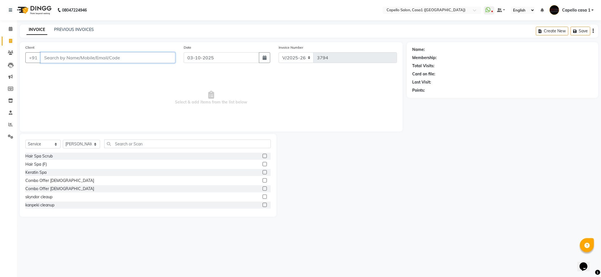
click at [99, 55] on input "Client" at bounding box center [108, 57] width 135 height 11
type input "9325731287"
click at [158, 58] on span "Add Client" at bounding box center [161, 58] width 22 height 6
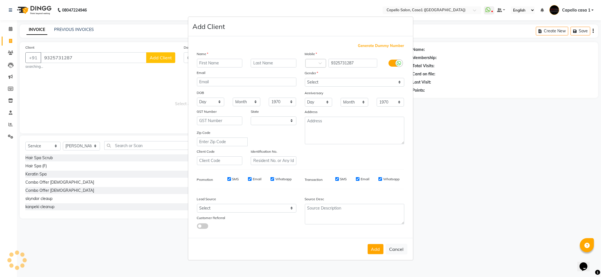
select select "22"
type input "kajal"
click at [317, 81] on select "Select [DEMOGRAPHIC_DATA] [DEMOGRAPHIC_DATA] Other Prefer Not To Say" at bounding box center [354, 82] width 99 height 9
click at [305, 78] on select "Select [DEMOGRAPHIC_DATA] [DEMOGRAPHIC_DATA] Other Prefer Not To Say" at bounding box center [354, 82] width 99 height 9
drag, startPoint x: 327, startPoint y: 83, endPoint x: 326, endPoint y: 87, distance: 4.3
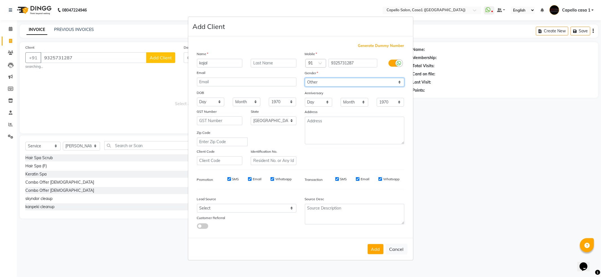
click at [327, 86] on select "Select [DEMOGRAPHIC_DATA] [DEMOGRAPHIC_DATA] Other Prefer Not To Say" at bounding box center [354, 82] width 99 height 9
select select "[DEMOGRAPHIC_DATA]"
click at [305, 78] on select "Select [DEMOGRAPHIC_DATA] [DEMOGRAPHIC_DATA] Other Prefer Not To Say" at bounding box center [354, 82] width 99 height 9
click at [378, 249] on button "Add" at bounding box center [375, 249] width 16 height 10
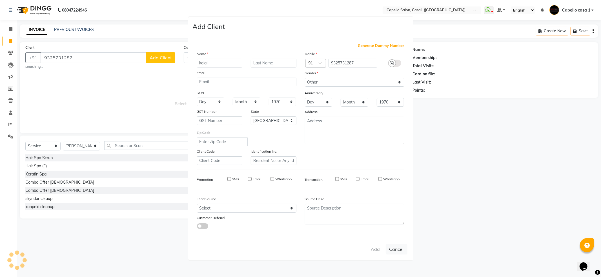
select select
select select "null"
select select
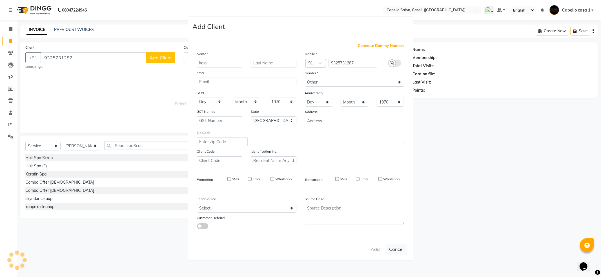
select select
checkbox input "false"
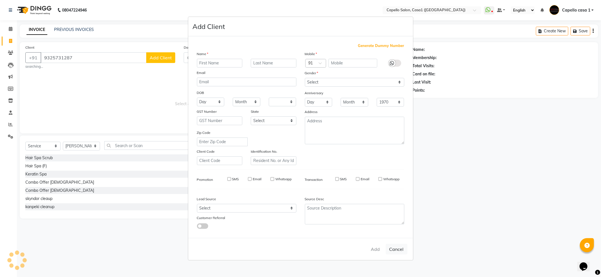
checkbox input "false"
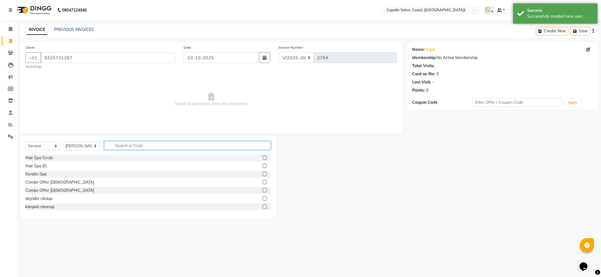
click at [156, 147] on input "text" at bounding box center [187, 145] width 166 height 9
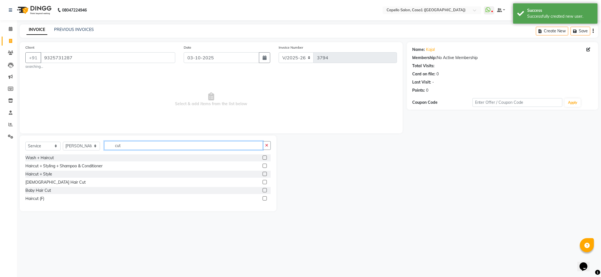
type input "cut"
click at [265, 167] on label at bounding box center [264, 166] width 4 height 4
click at [265, 167] on input "checkbox" at bounding box center [264, 166] width 4 height 4
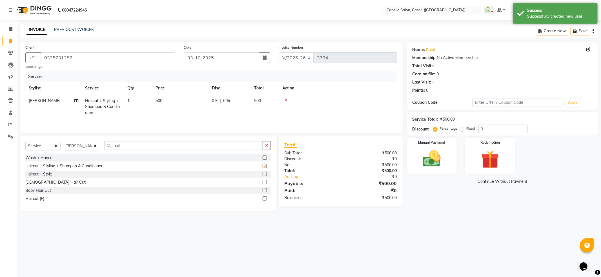
checkbox input "false"
click at [434, 166] on img at bounding box center [431, 158] width 30 height 21
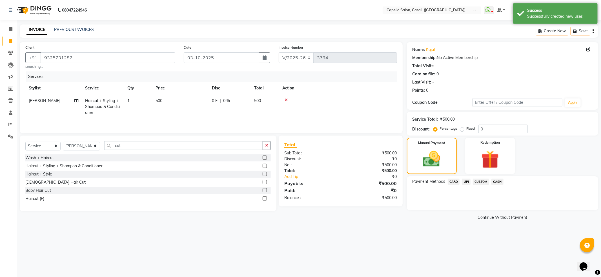
click at [466, 184] on span "UPI" at bounding box center [466, 182] width 9 height 6
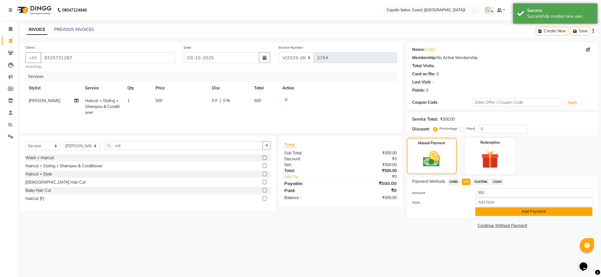
click at [485, 208] on button "Add Payment" at bounding box center [533, 212] width 117 height 9
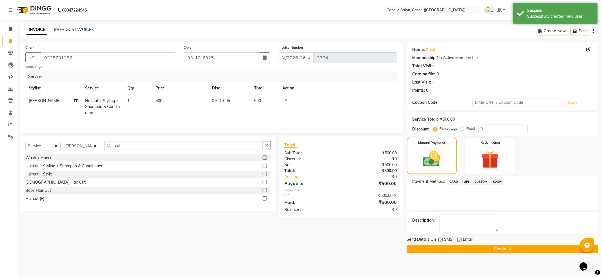
drag, startPoint x: 489, startPoint y: 247, endPoint x: 469, endPoint y: 218, distance: 35.6
click at [489, 245] on button "Checkout" at bounding box center [502, 249] width 191 height 9
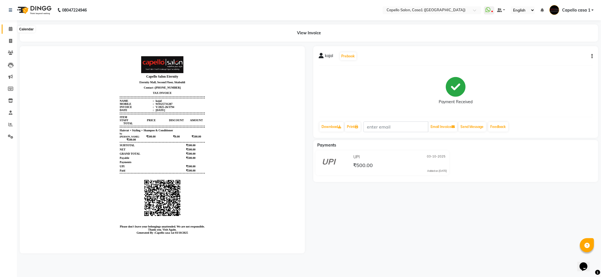
click at [9, 30] on icon at bounding box center [11, 29] width 4 height 4
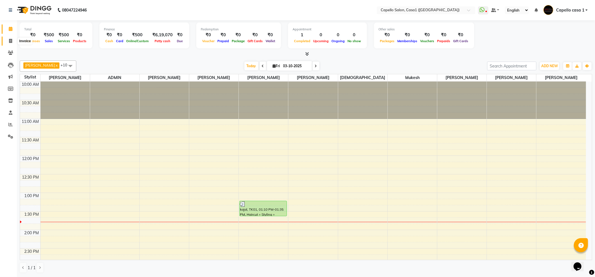
click at [13, 41] on span at bounding box center [11, 41] width 10 height 6
select select "service"
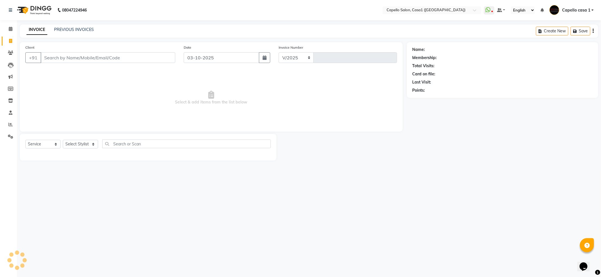
select select "846"
type input "3795"
click at [58, 140] on div "Select Service Product Membership Package Voucher Prepaid Gift Card Select Styl…" at bounding box center [147, 146] width 245 height 13
click at [55, 147] on select "Select Service Product Membership Package Voucher Prepaid Gift Card" at bounding box center [42, 144] width 35 height 9
click at [11, 103] on icon at bounding box center [10, 101] width 5 height 4
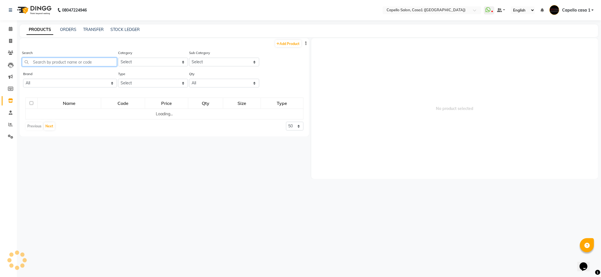
click at [54, 59] on input "text" at bounding box center [69, 62] width 95 height 9
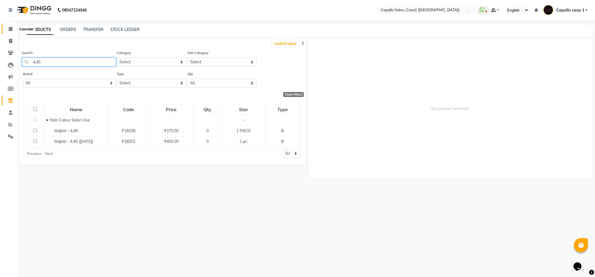
type input "4.45"
click at [11, 27] on icon at bounding box center [11, 29] width 4 height 4
